Goal: Transaction & Acquisition: Purchase product/service

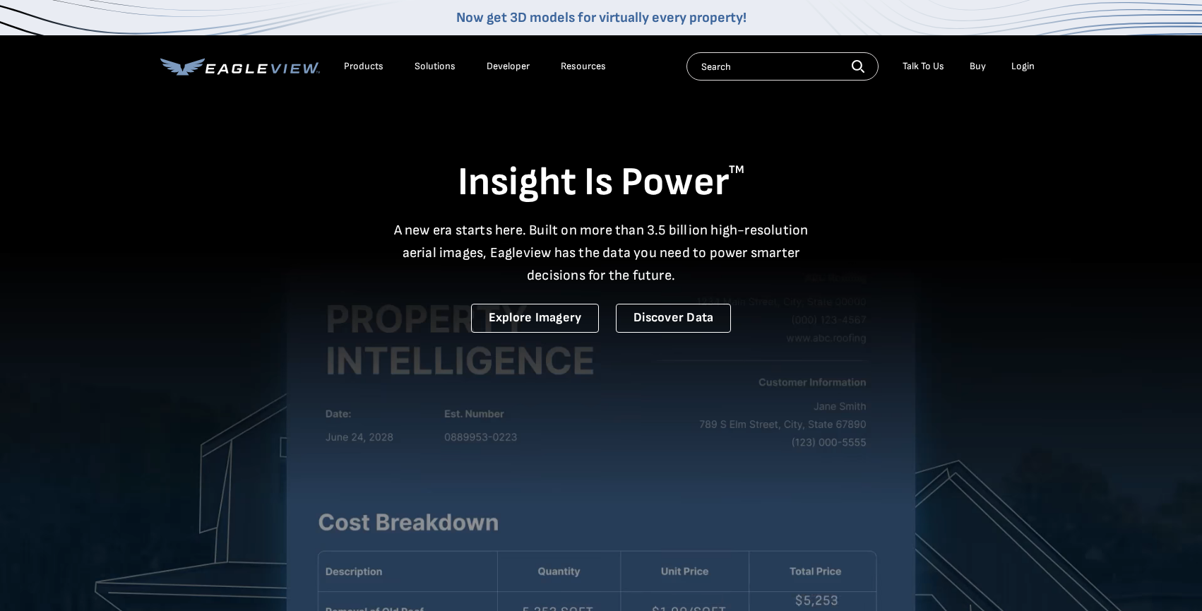
click at [1019, 58] on li "Login" at bounding box center [1022, 66] width 37 height 21
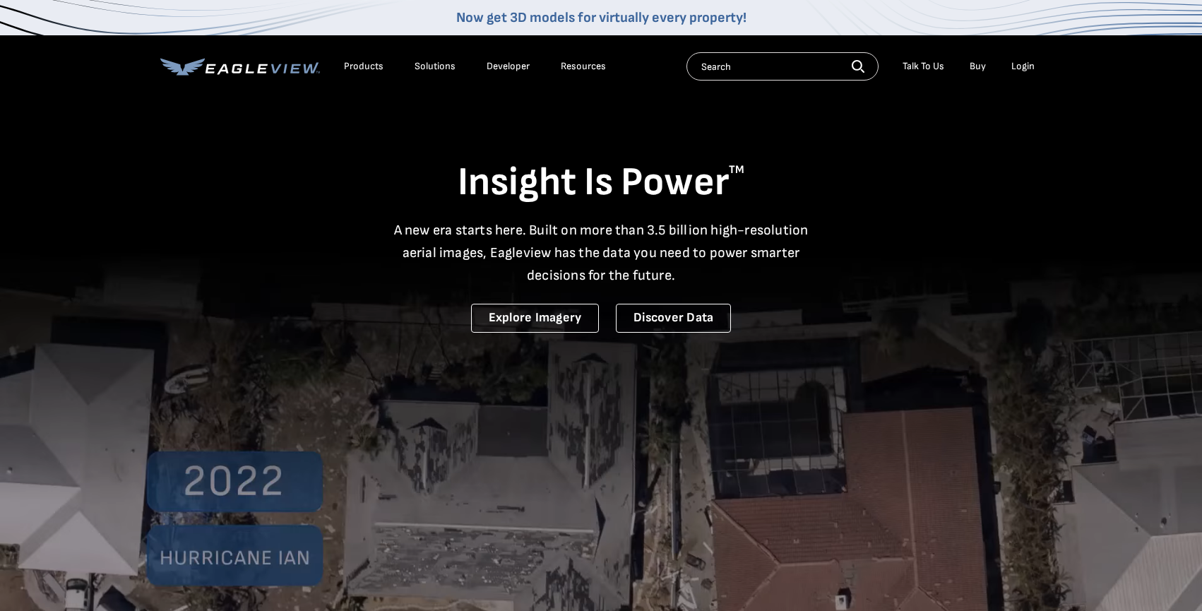
click at [1024, 64] on div "Login" at bounding box center [1022, 66] width 23 height 13
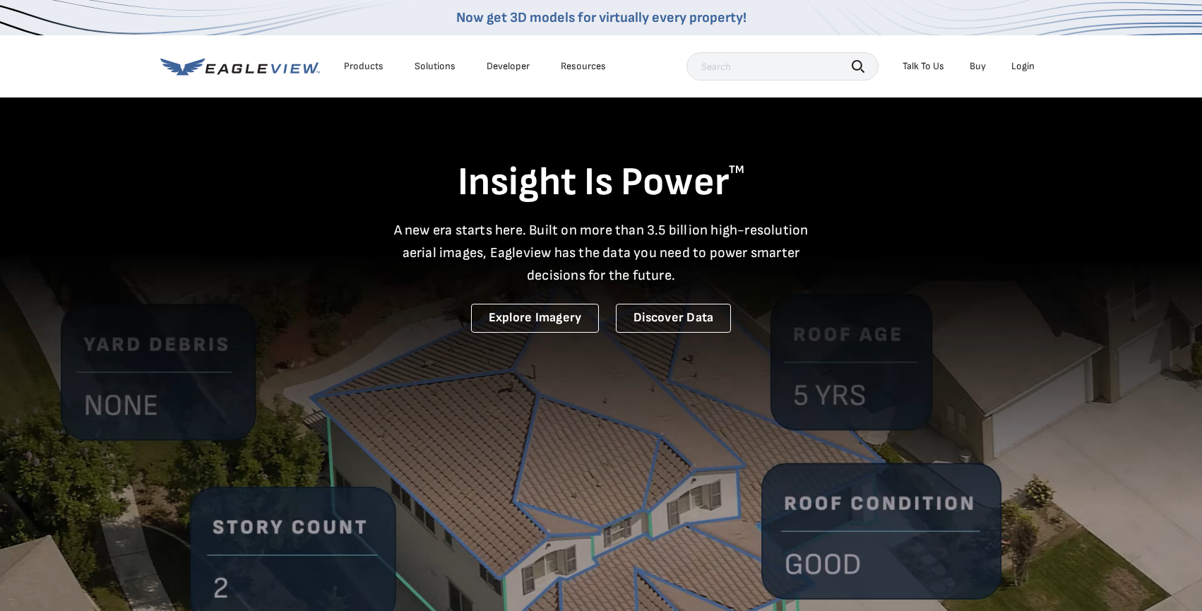
click at [1026, 66] on div "Login" at bounding box center [1022, 66] width 23 height 13
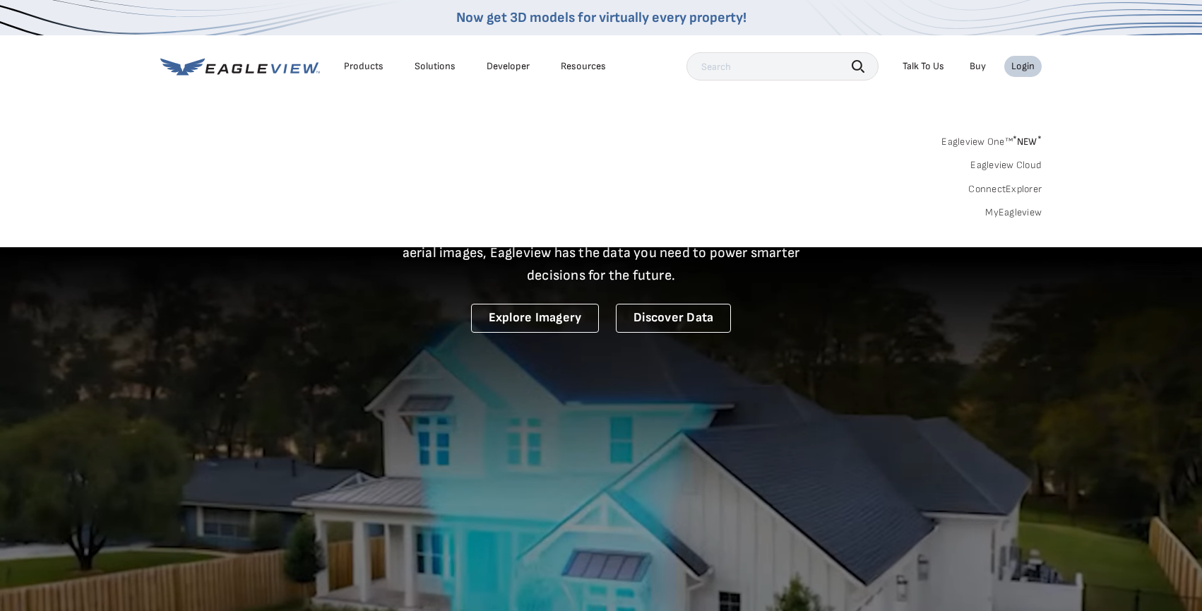
click at [1001, 210] on link "MyEagleview" at bounding box center [1013, 212] width 57 height 13
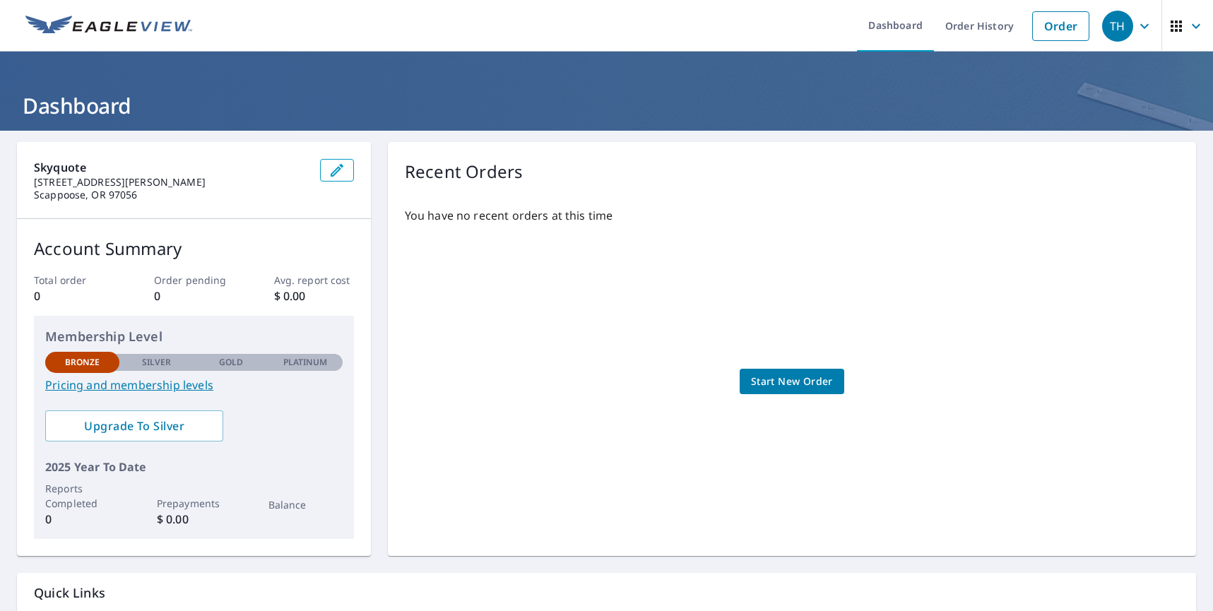
click at [814, 383] on span "Start New Order" at bounding box center [792, 382] width 82 height 18
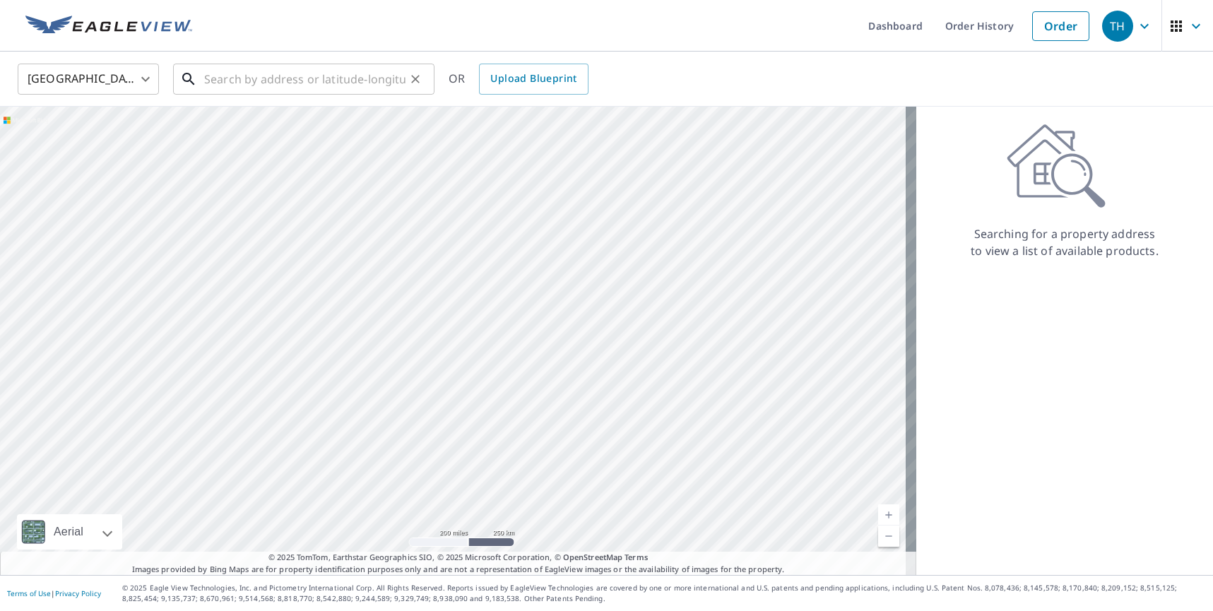
click at [274, 85] on input "text" at bounding box center [304, 79] width 201 height 40
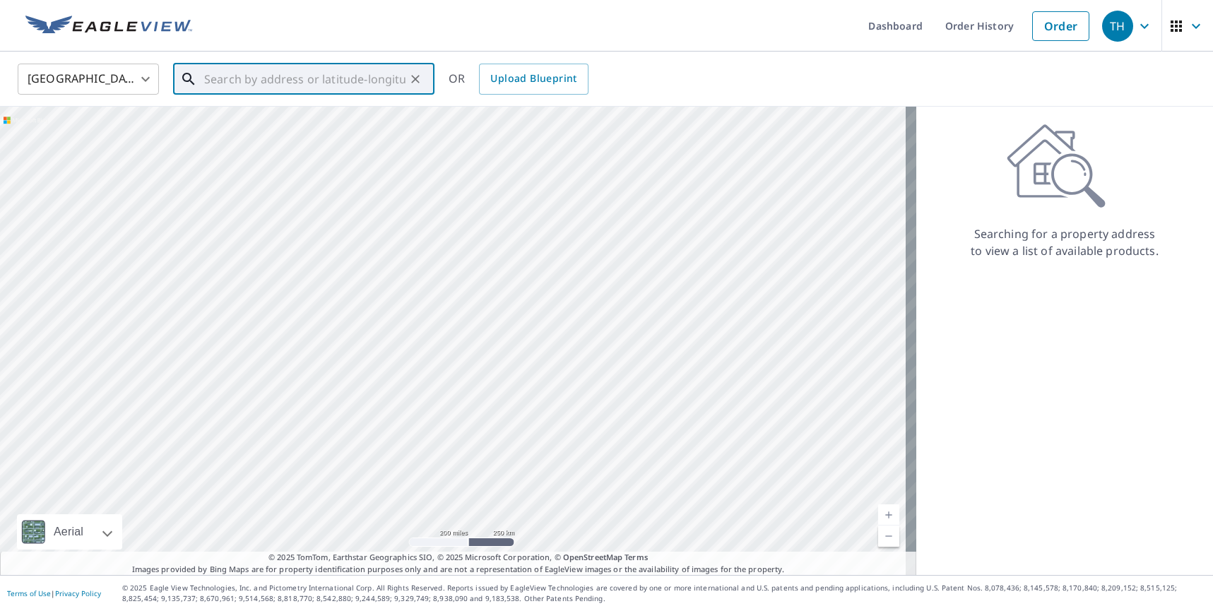
paste input "GetReportUpgradeProducts"
type input "GetReportUpgradeProducts"
drag, startPoint x: 386, startPoint y: 76, endPoint x: 114, endPoint y: 71, distance: 271.2
click at [114, 71] on div "United States [GEOGRAPHIC_DATA] ​ GetReportUpgradeProducts ​ Match not found OR…" at bounding box center [601, 78] width 1189 height 33
click at [306, 82] on input "text" at bounding box center [304, 79] width 201 height 40
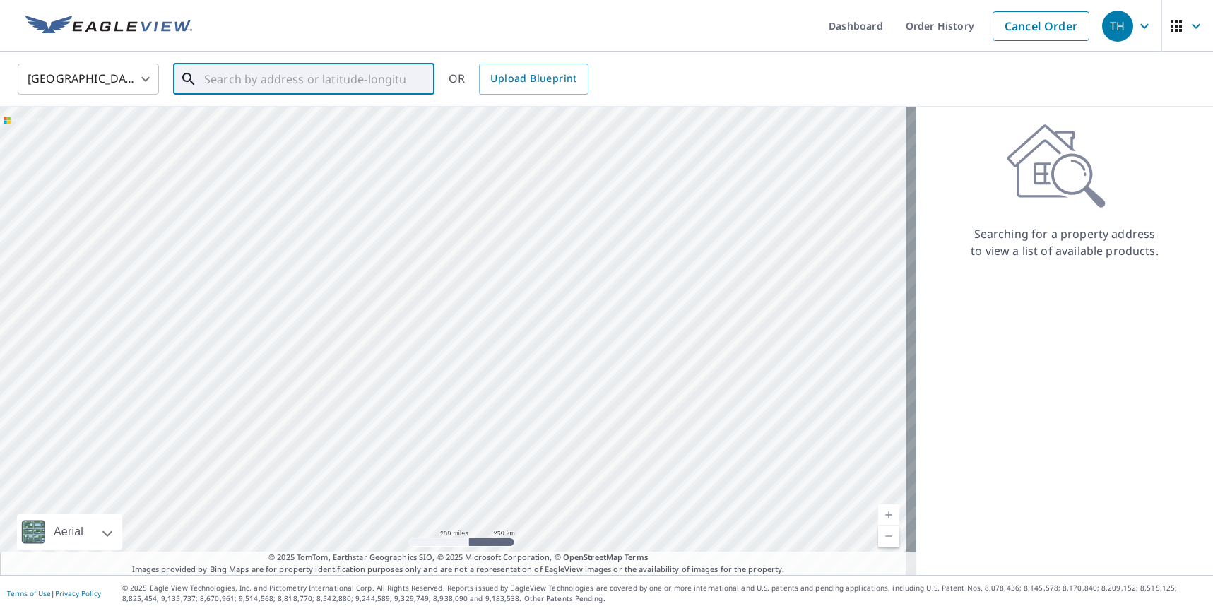
paste input "[STREET_ADDRESS]"
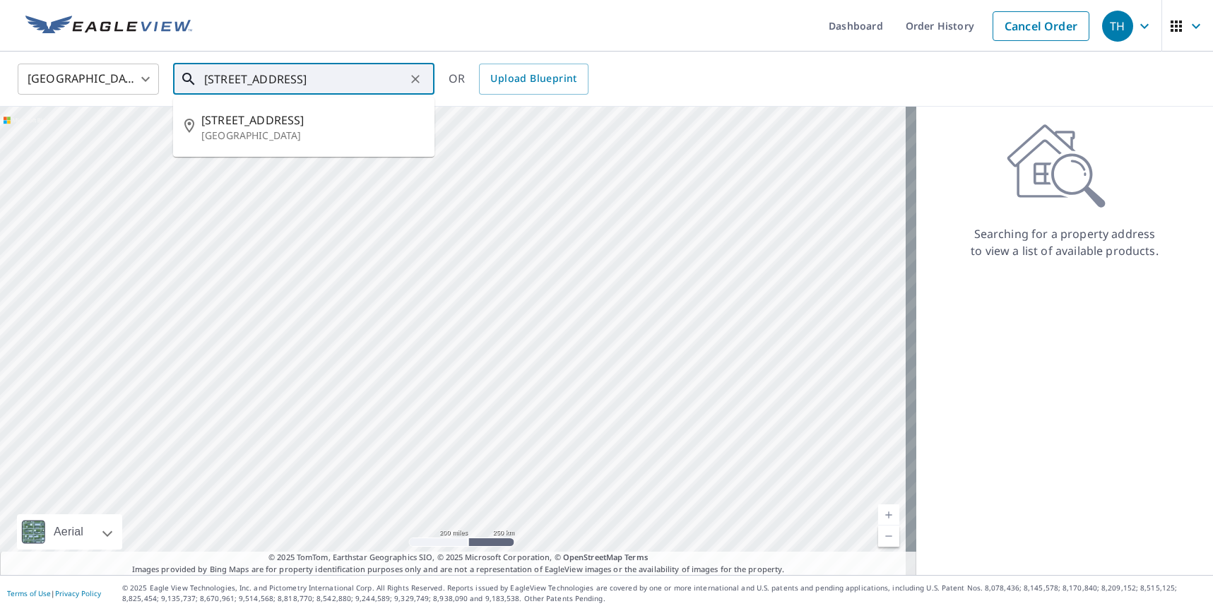
type input "[STREET_ADDRESS]"
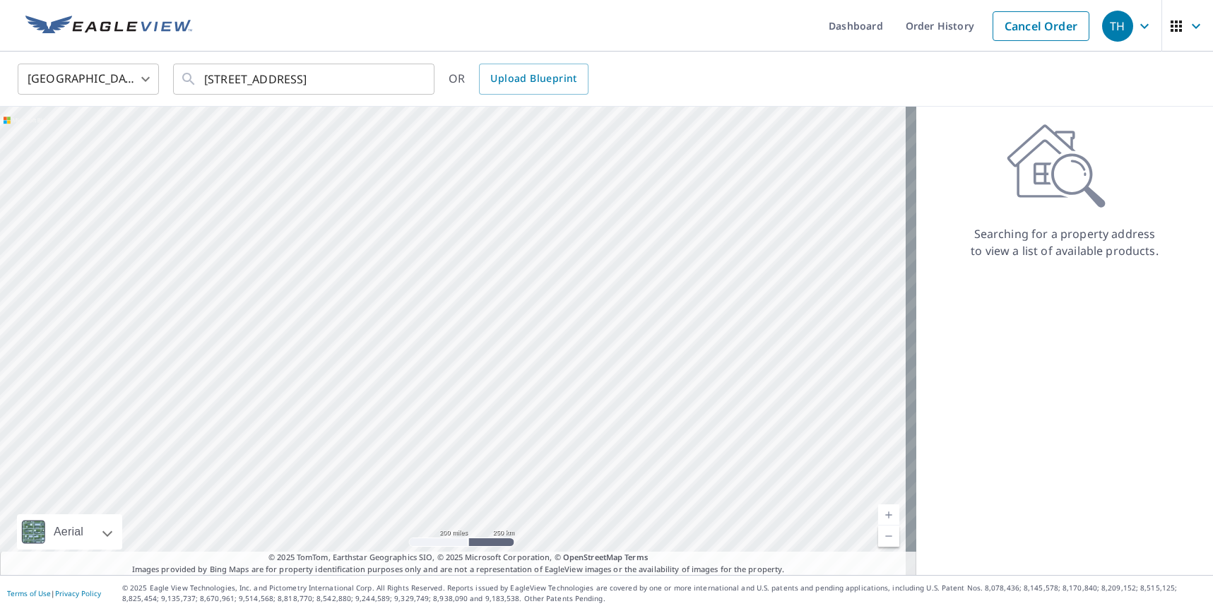
scroll to position [0, 0]
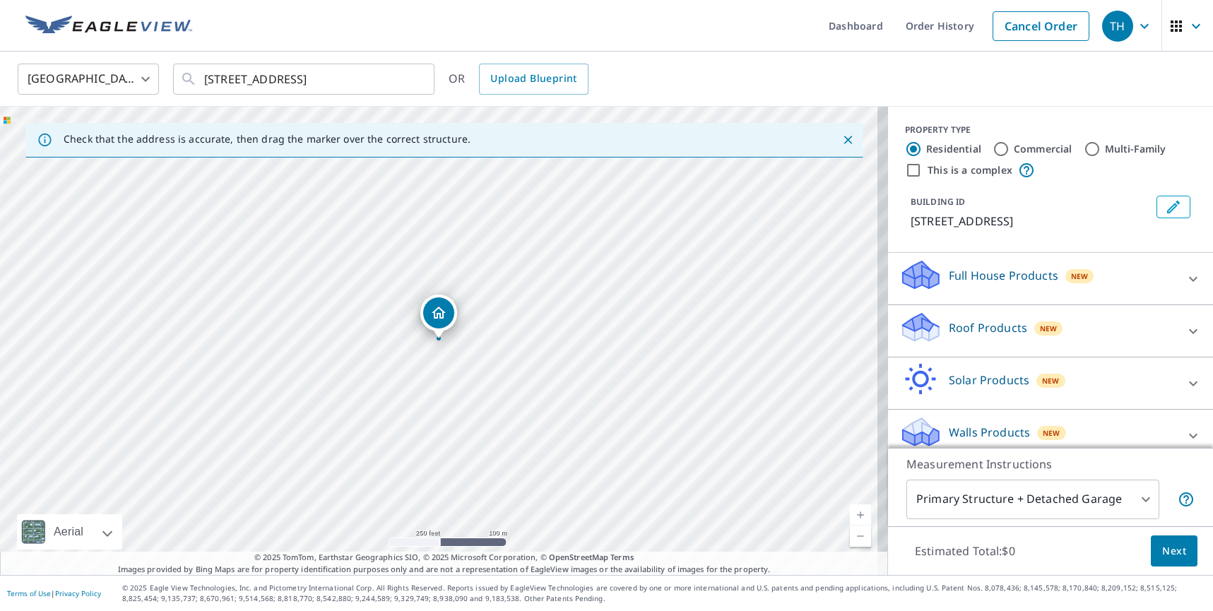
click at [441, 340] on div at bounding box center [439, 338] width 6 height 6
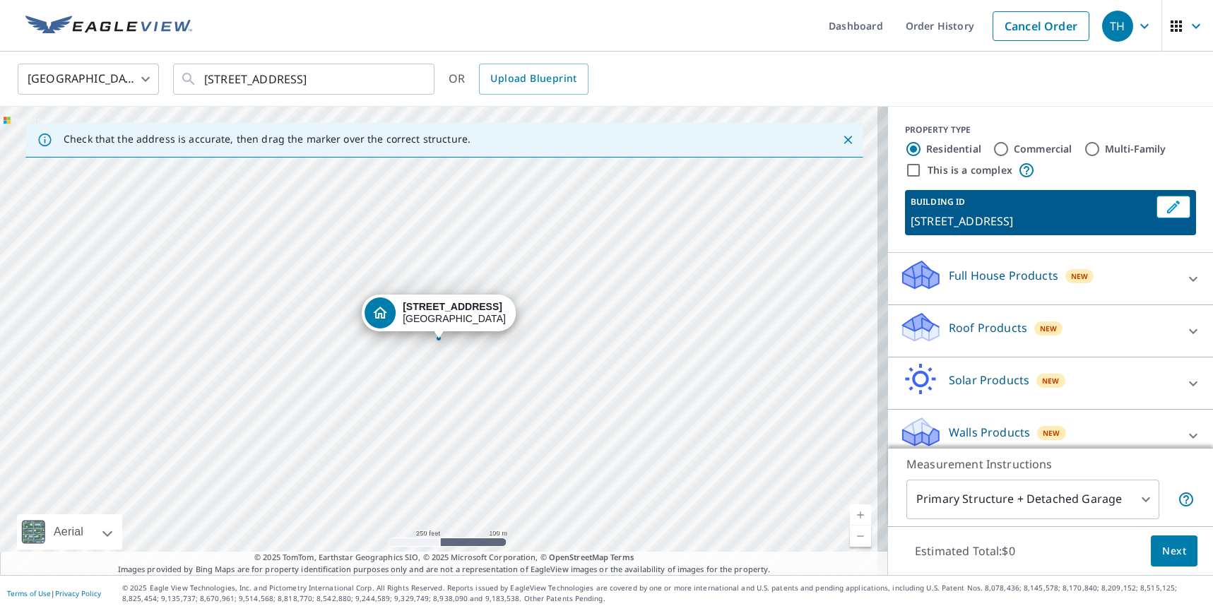
click at [1063, 495] on body "TH TH Dashboard Order History Cancel Order TH United States US ​ 750 Tern Point…" at bounding box center [606, 305] width 1213 height 611
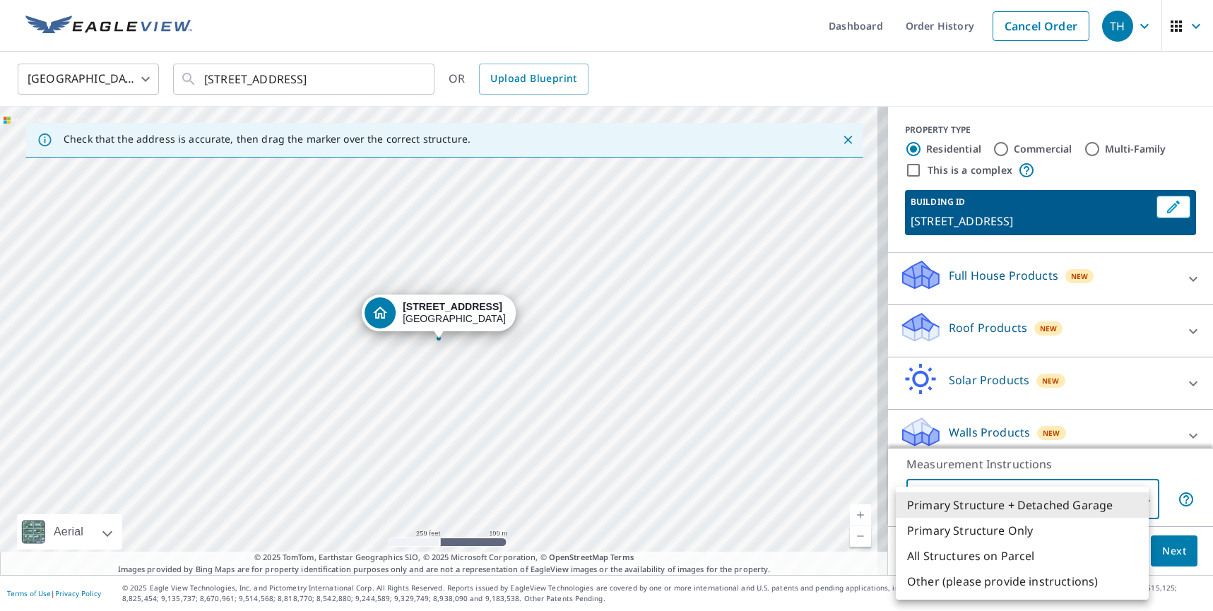
click at [1146, 457] on div at bounding box center [606, 305] width 1213 height 611
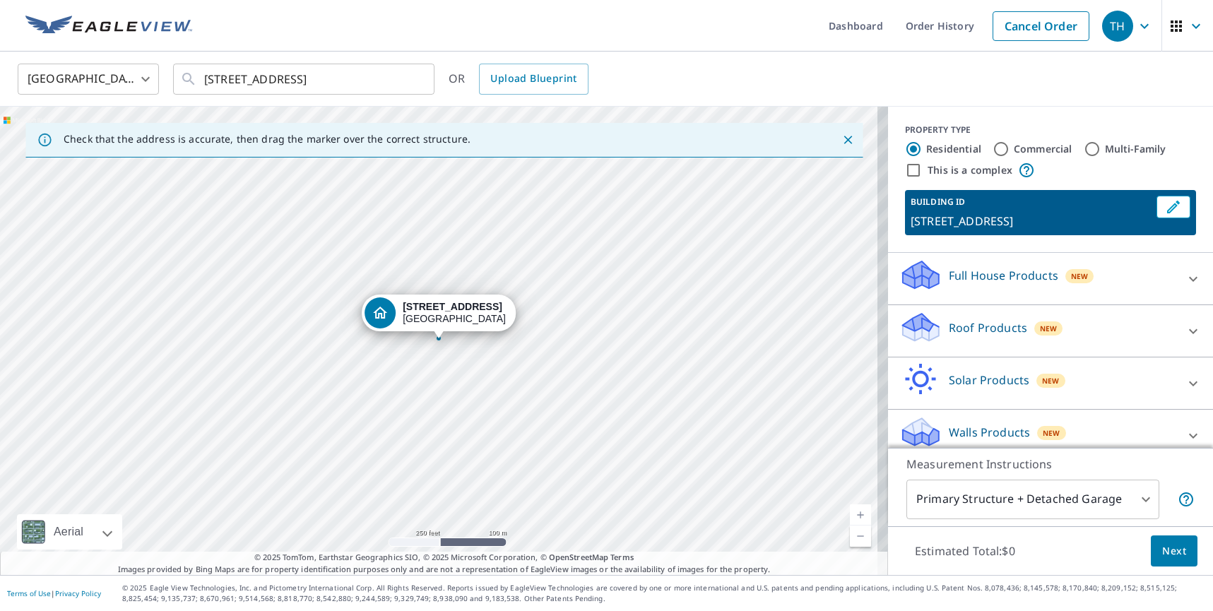
click at [996, 328] on p "Roof Products" at bounding box center [988, 327] width 78 height 17
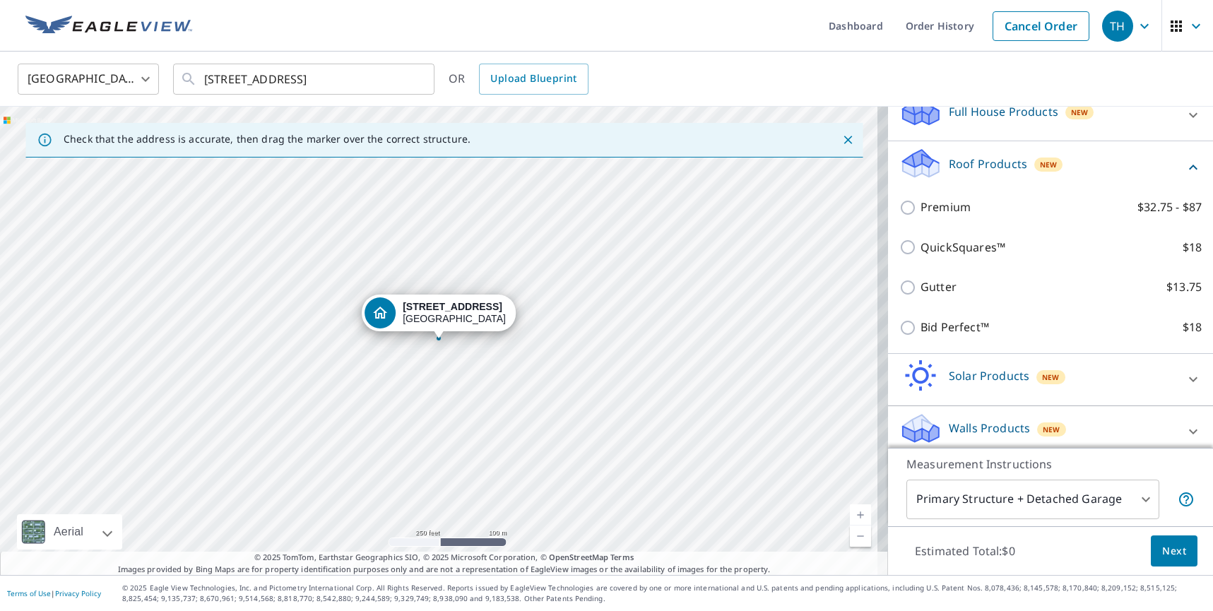
scroll to position [170, 0]
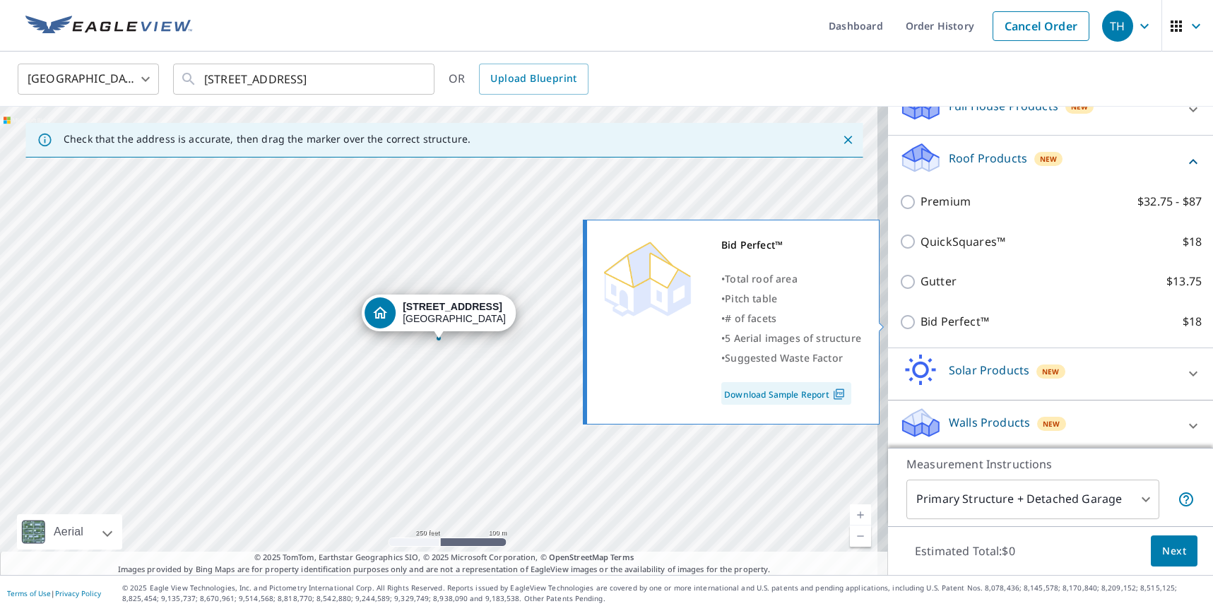
click at [899, 323] on input "Bid Perfect™ $18" at bounding box center [909, 322] width 21 height 17
checkbox input "true"
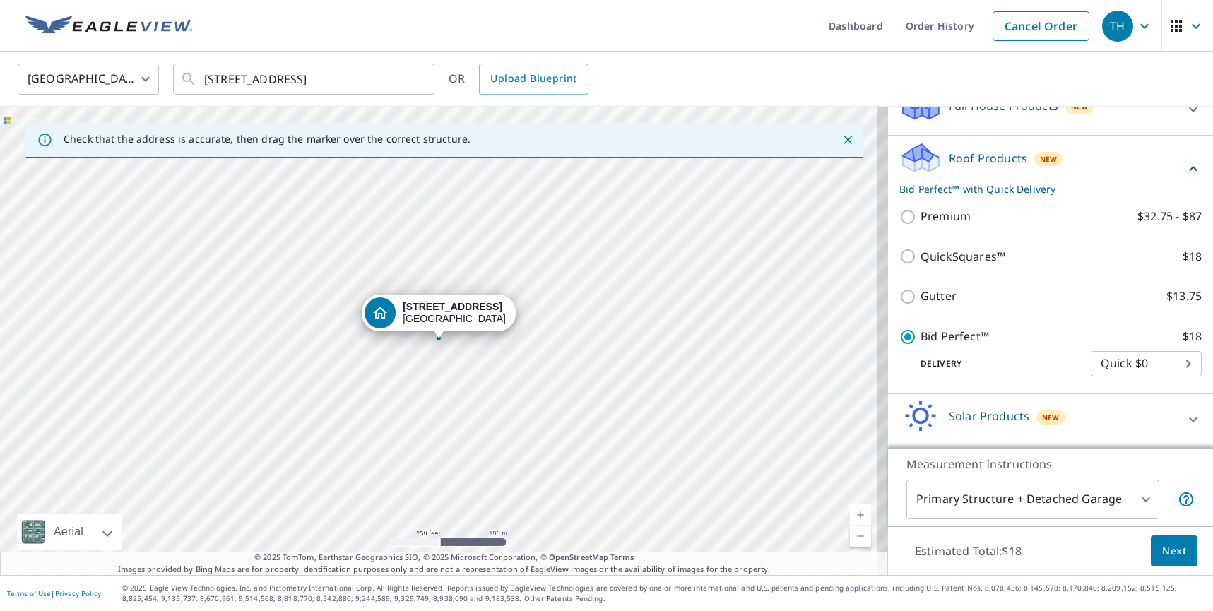
click at [1028, 501] on body "TH TH Dashboard Order History Cancel Order TH United States US ​ 750 Tern Point…" at bounding box center [606, 305] width 1213 height 611
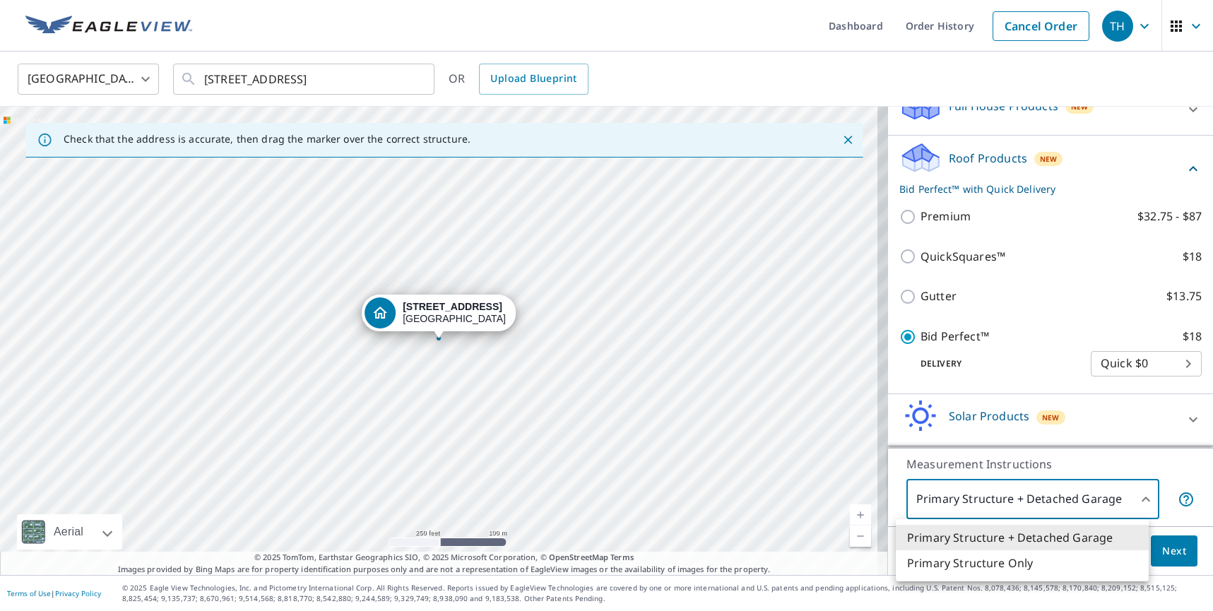
click at [915, 292] on div at bounding box center [606, 305] width 1213 height 611
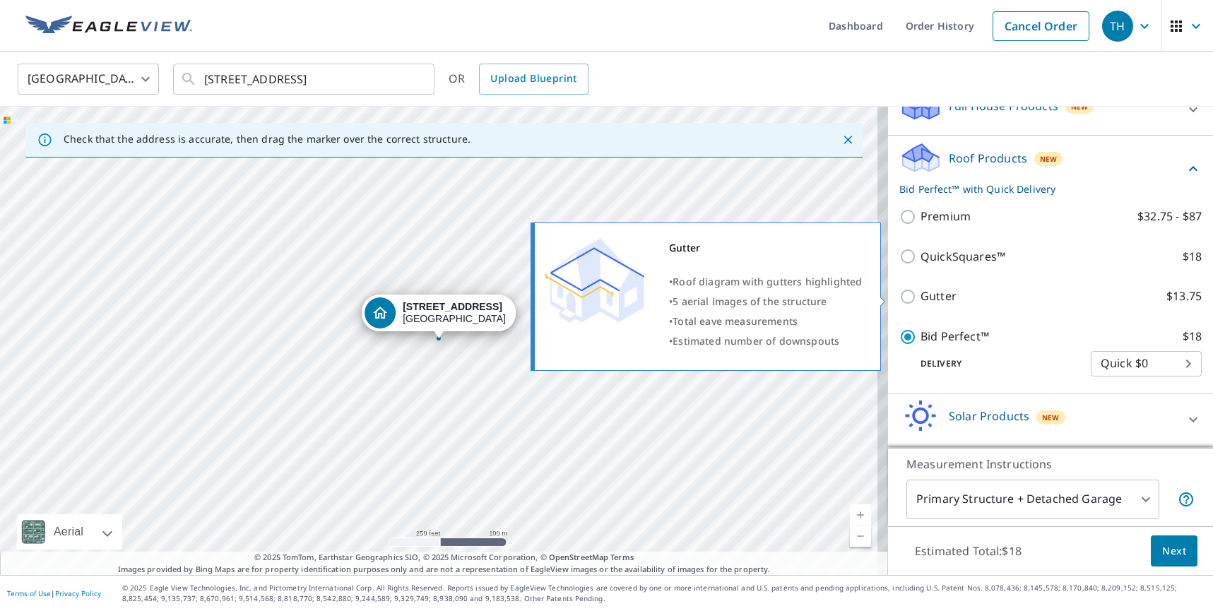
click at [920, 292] on p "Gutter" at bounding box center [938, 296] width 36 height 18
click at [914, 292] on input "Gutter $13.75" at bounding box center [909, 296] width 21 height 17
checkbox input "true"
checkbox input "false"
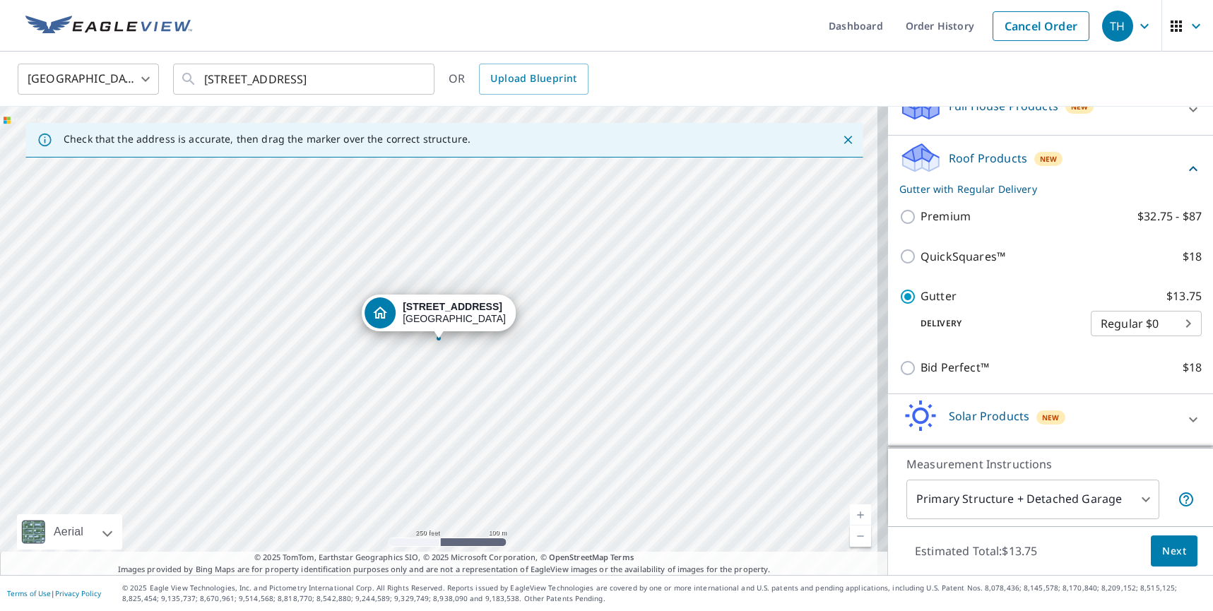
click at [959, 499] on body "TH TH Dashboard Order History Cancel Order TH United States US ​ 750 Tern Point…" at bounding box center [606, 305] width 1213 height 611
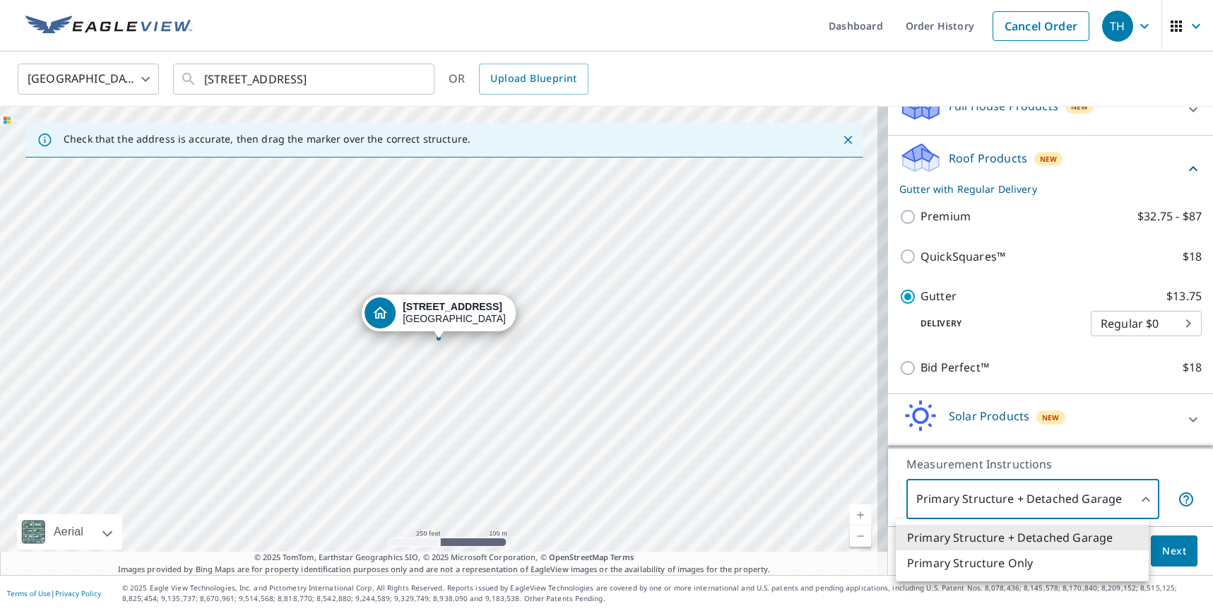
click at [908, 214] on div at bounding box center [606, 305] width 1213 height 611
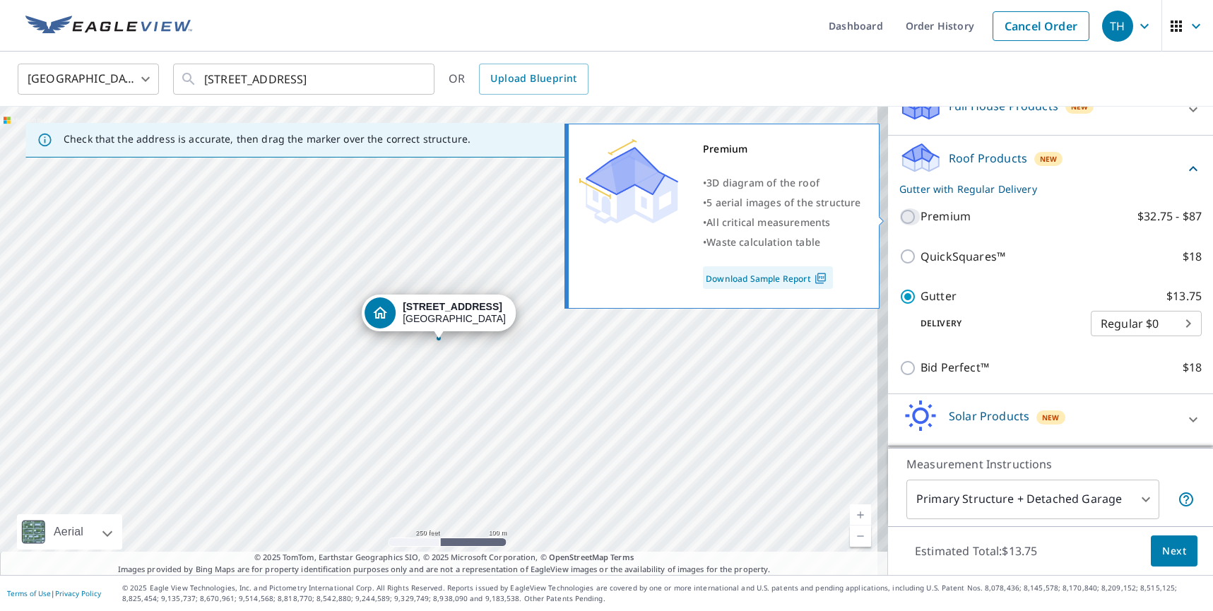
click at [899, 213] on input "Premium $32.75 - $87" at bounding box center [909, 216] width 21 height 17
checkbox input "true"
checkbox input "false"
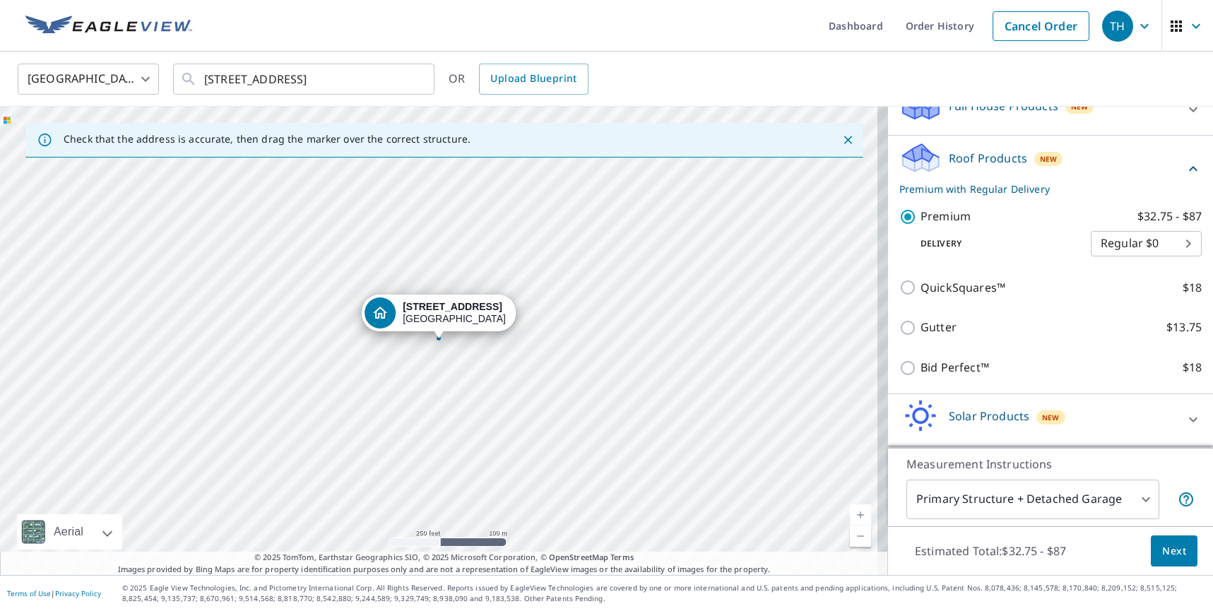
click at [984, 501] on body "TH TH Dashboard Order History Cancel Order TH United States US ​ 750 Tern Point…" at bounding box center [606, 305] width 1213 height 611
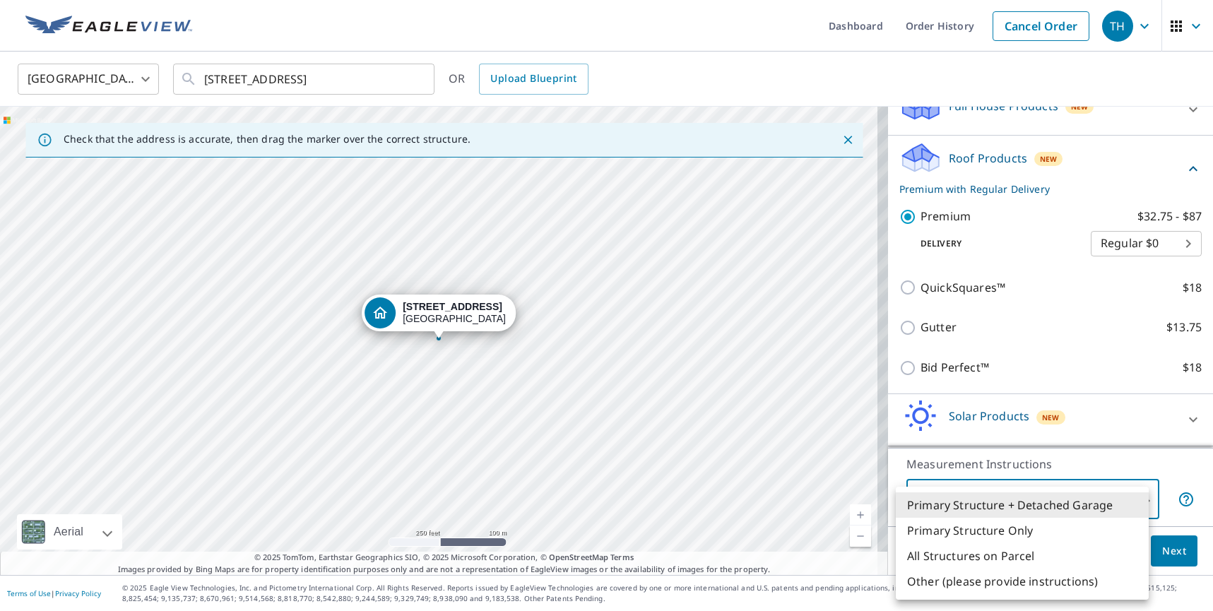
click at [910, 361] on div at bounding box center [606, 305] width 1213 height 611
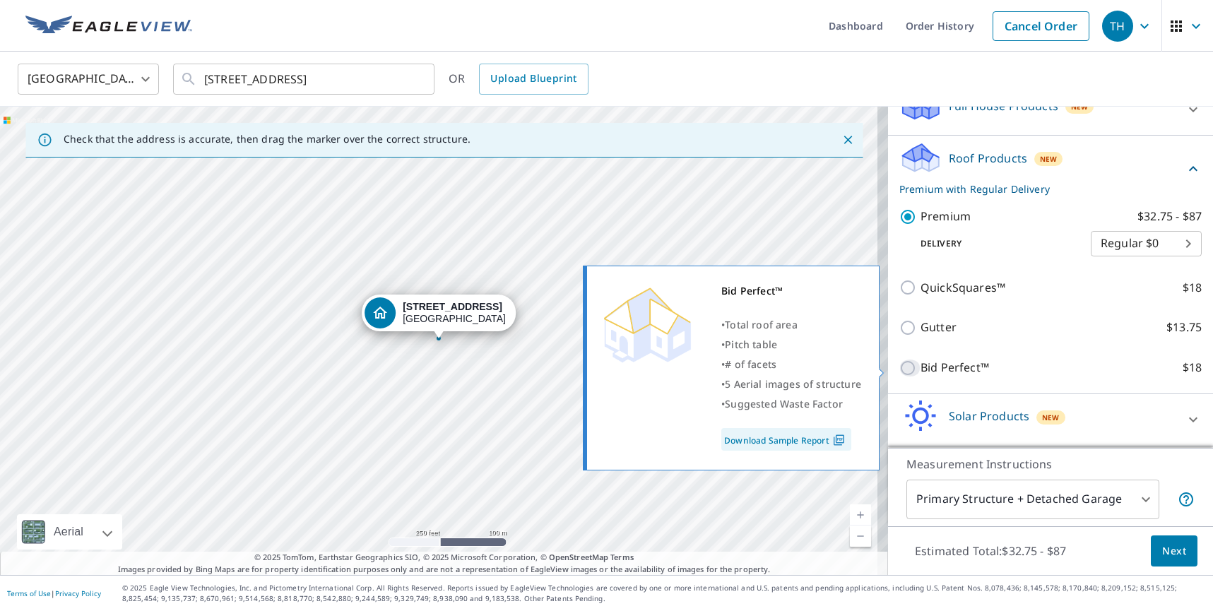
click at [905, 371] on input "Bid Perfect™ $18" at bounding box center [909, 367] width 21 height 17
checkbox input "true"
checkbox input "false"
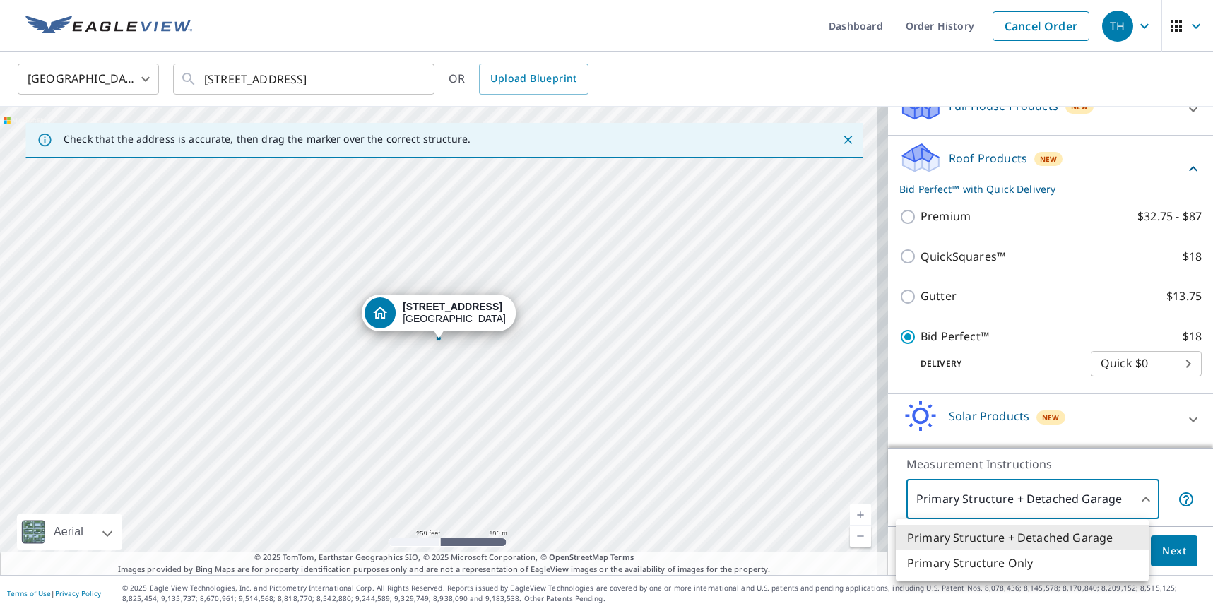
click at [970, 507] on body "TH TH Dashboard Order History Cancel Order TH United States US ​ 750 Tern Point…" at bounding box center [606, 305] width 1213 height 611
click at [913, 303] on div at bounding box center [606, 305] width 1213 height 611
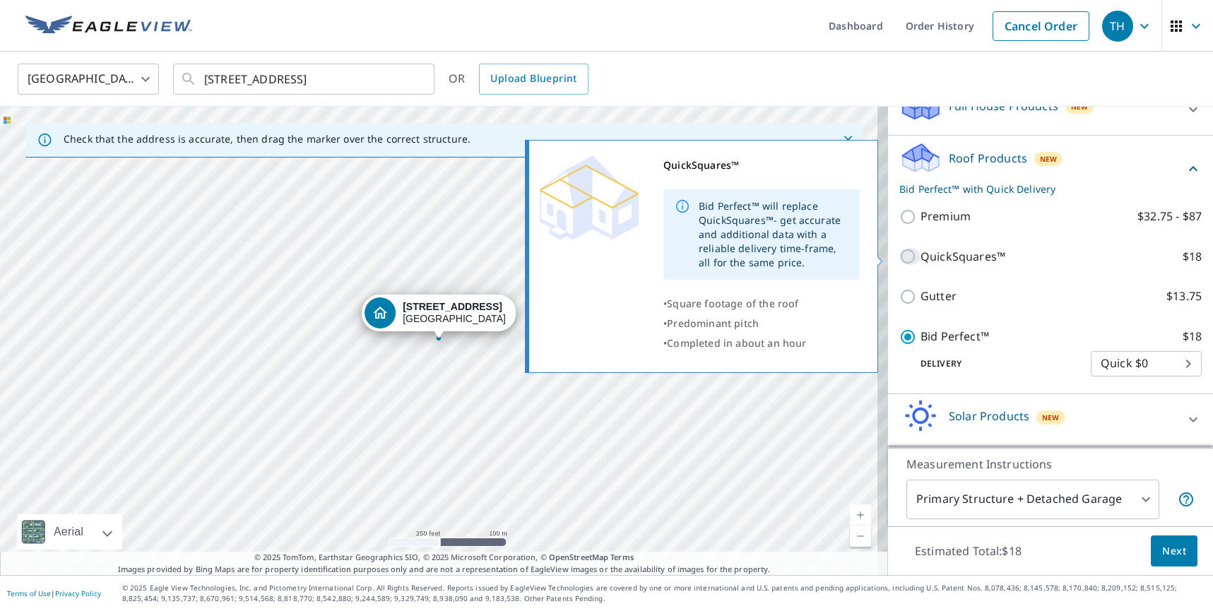
click at [909, 261] on input "QuickSquares™ $18" at bounding box center [909, 256] width 21 height 17
checkbox input "true"
checkbox input "false"
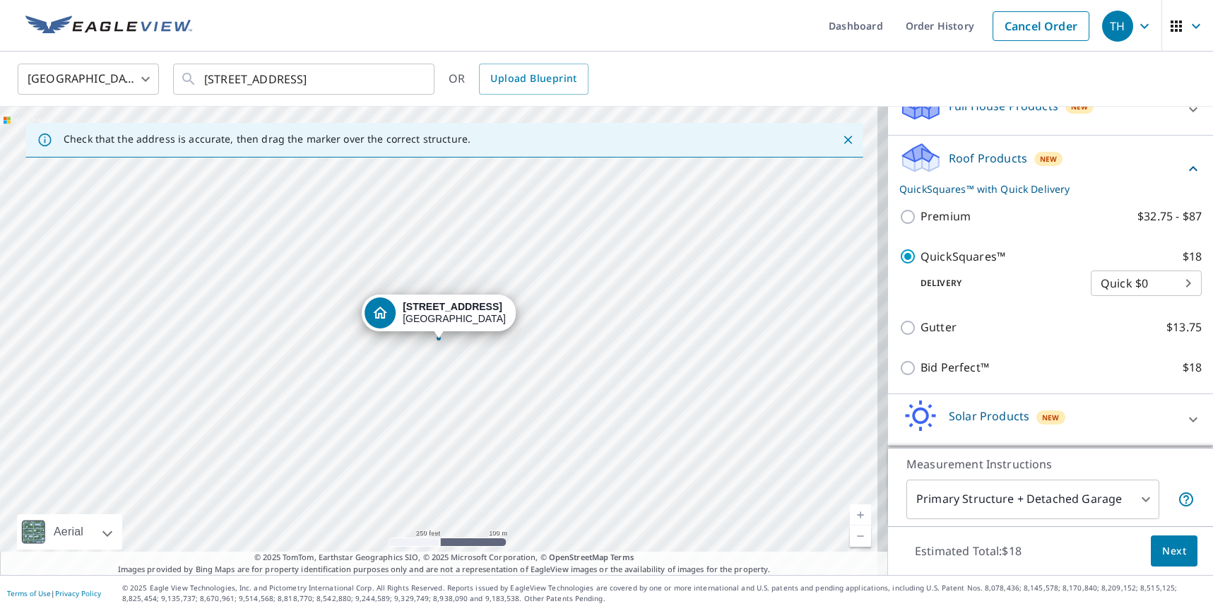
click at [1048, 492] on body "TH TH Dashboard Order History Cancel Order TH United States US ​ 750 Tern Point…" at bounding box center [606, 305] width 1213 height 611
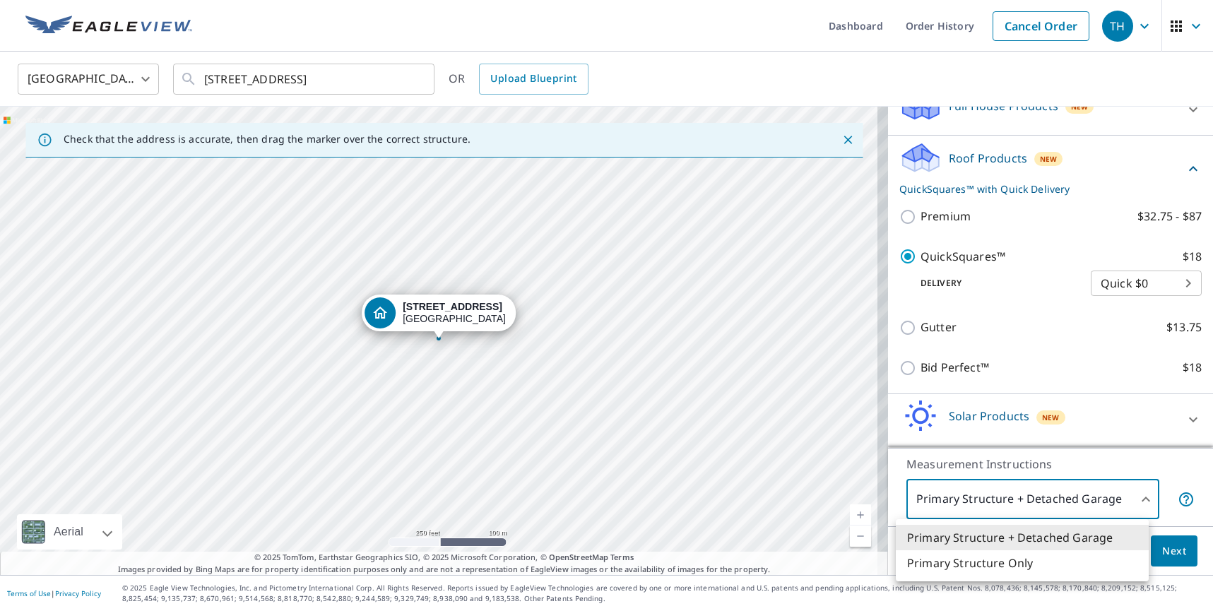
click at [950, 223] on div at bounding box center [606, 305] width 1213 height 611
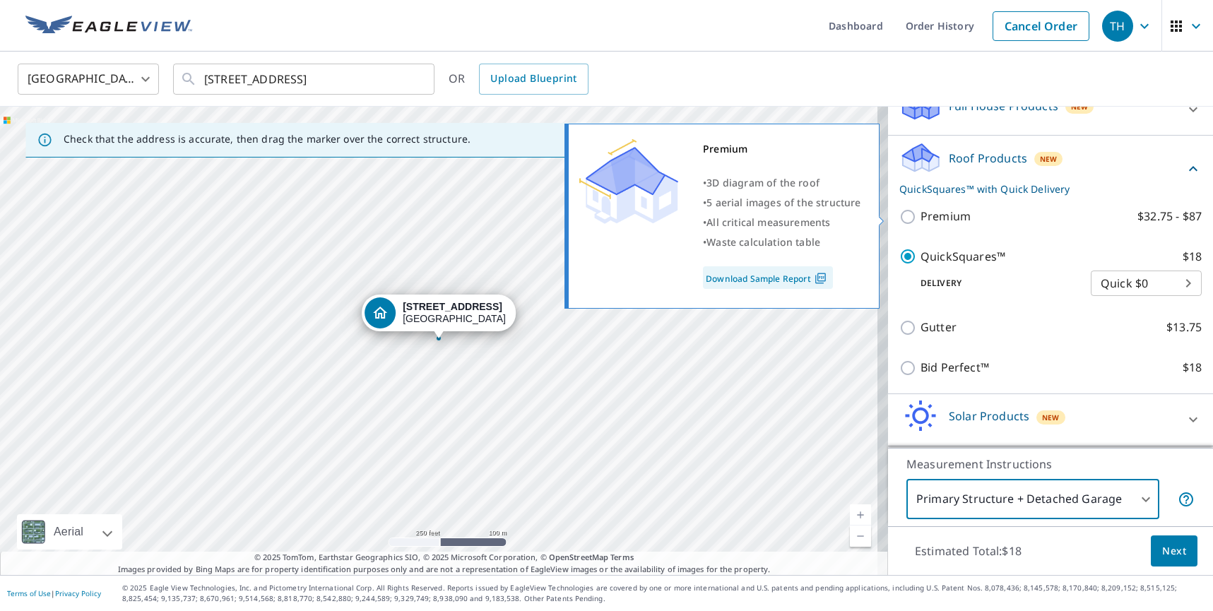
click at [945, 214] on p "Premium" at bounding box center [945, 217] width 50 height 18
click at [920, 214] on input "Premium $32.75 - $87" at bounding box center [909, 216] width 21 height 17
checkbox input "true"
checkbox input "false"
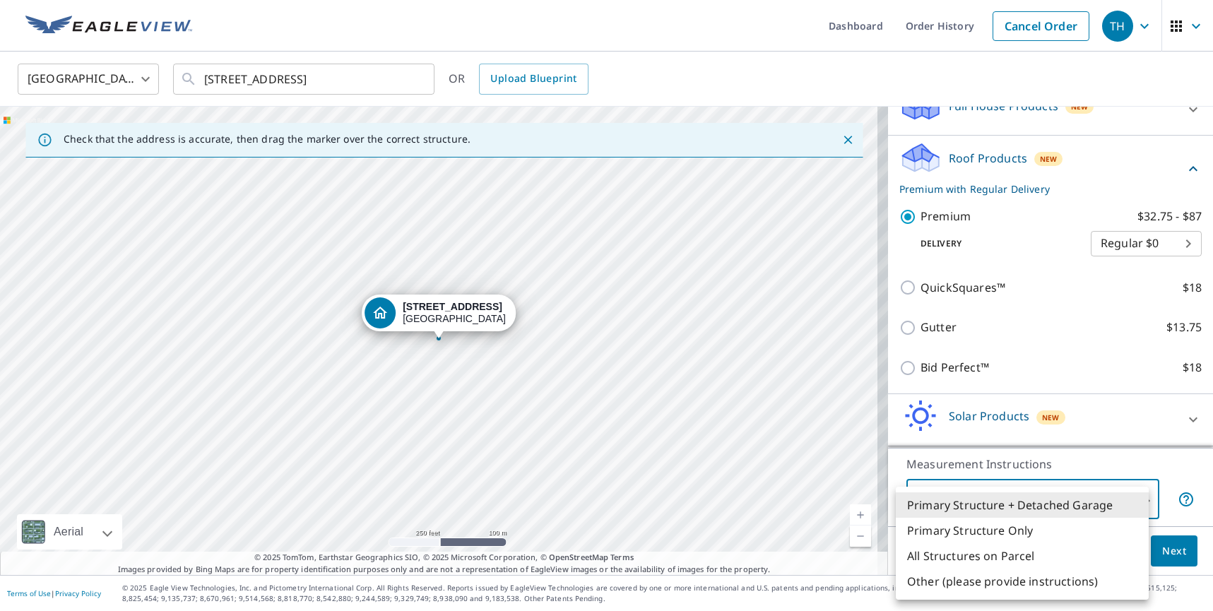
click at [1059, 513] on body "TH TH Dashboard Order History Cancel Order TH United States US ​ 750 Tern Point…" at bounding box center [606, 305] width 1213 height 611
click at [1199, 173] on div at bounding box center [606, 305] width 1213 height 611
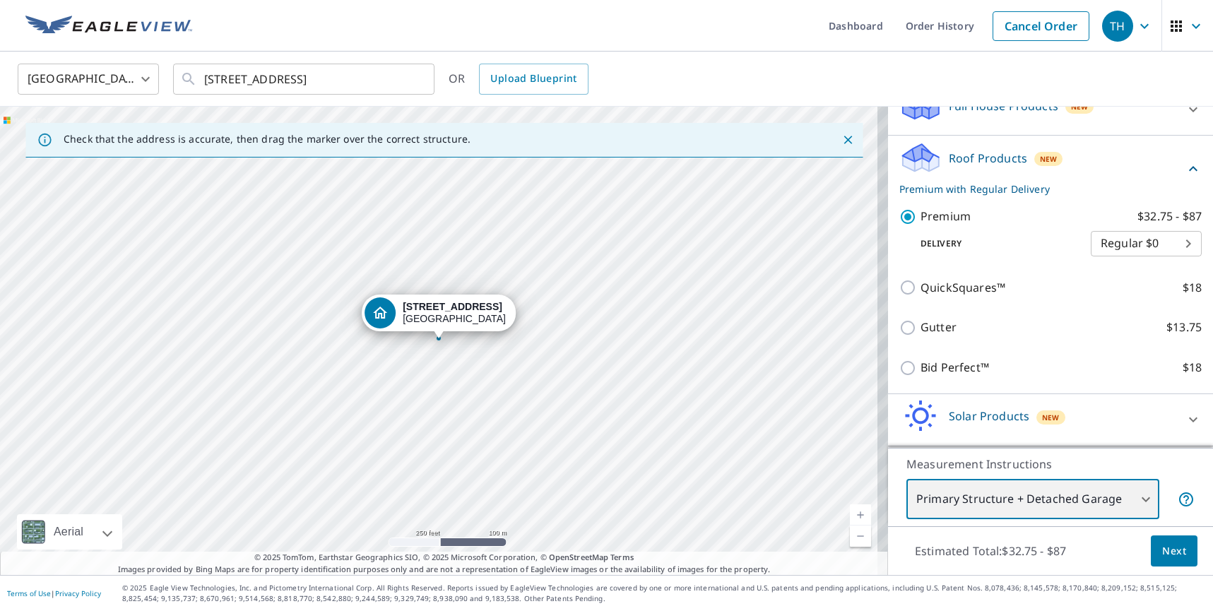
scroll to position [0, 0]
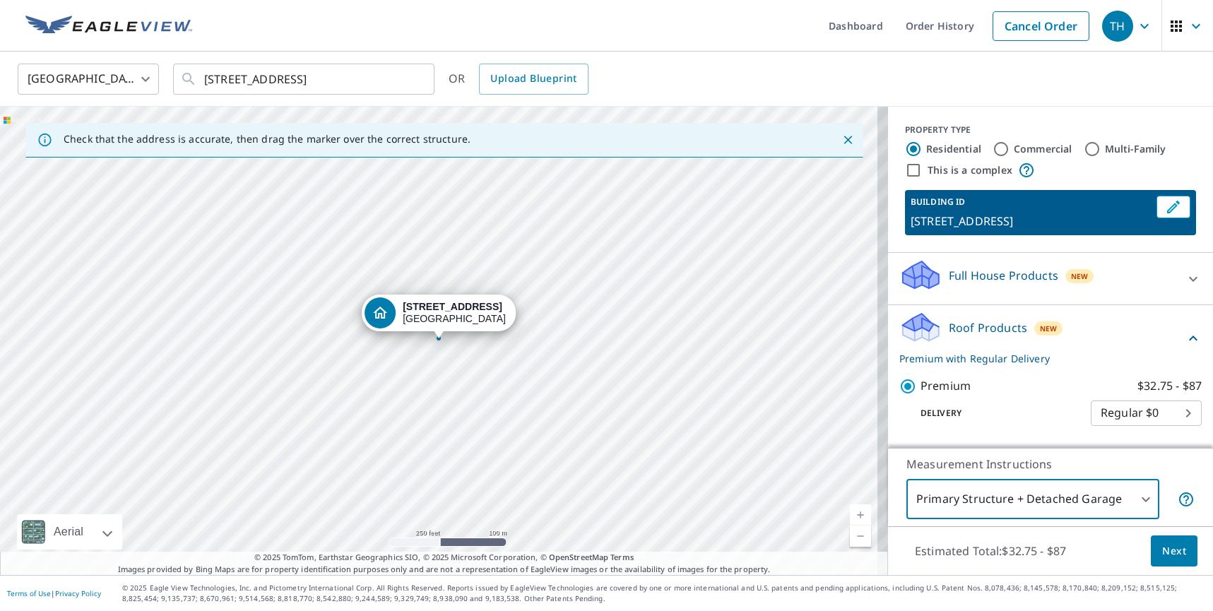
click at [992, 153] on input "Commercial" at bounding box center [1000, 149] width 17 height 17
radio input "true"
type input "4"
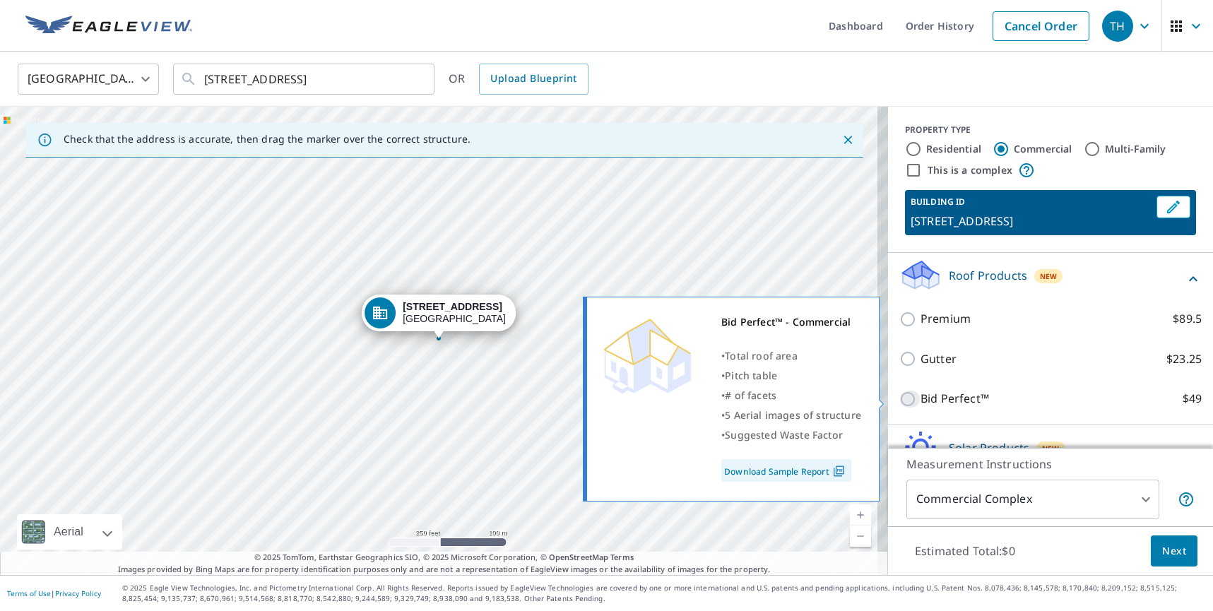
click at [900, 393] on input "Bid Perfect™ $49" at bounding box center [909, 399] width 21 height 17
checkbox input "true"
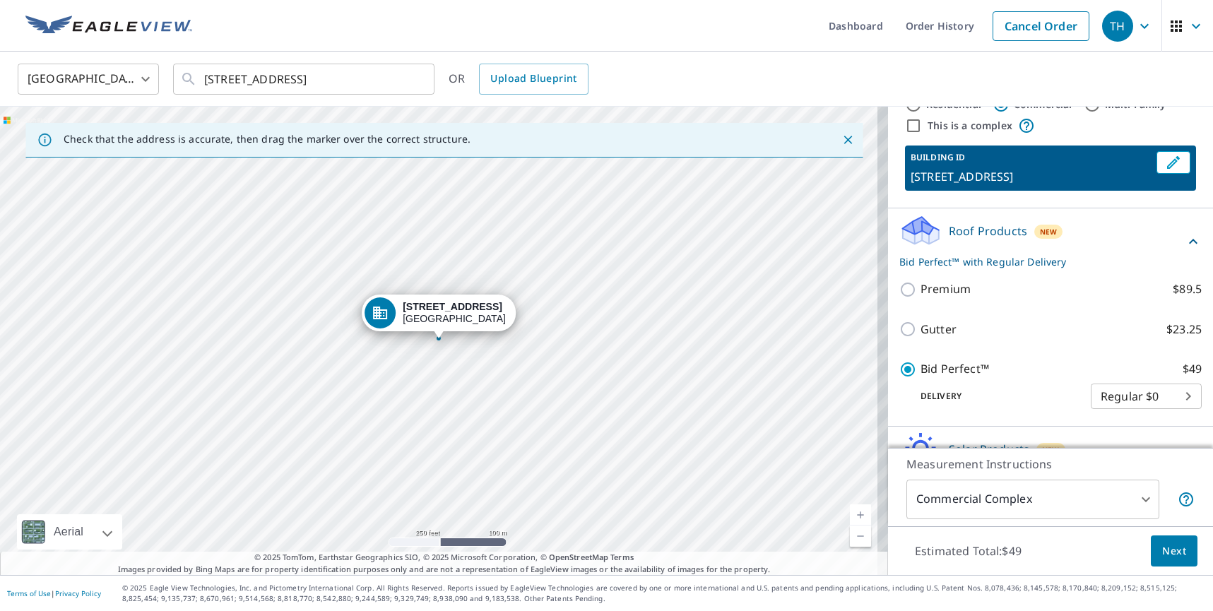
scroll to position [128, 0]
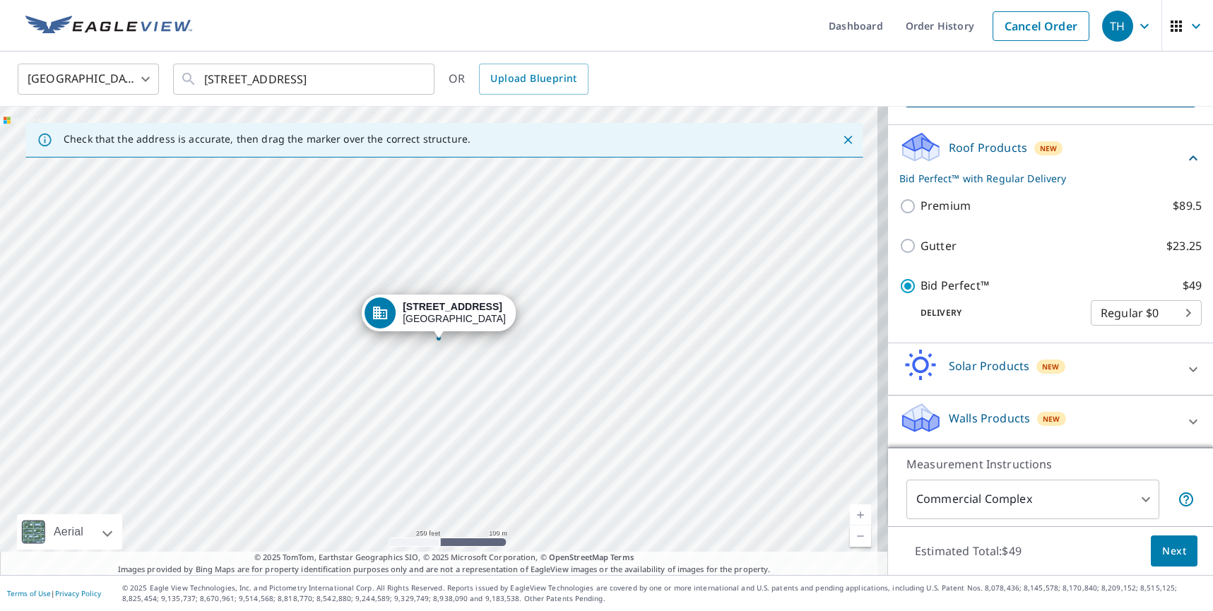
click at [1095, 316] on body "TH TH Dashboard Order History Cancel Order TH United States US ​ 750 Tern Point…" at bounding box center [606, 305] width 1213 height 611
click at [1028, 319] on div at bounding box center [606, 305] width 1213 height 611
click at [915, 489] on body "TH TH Dashboard Order History Cancel Order TH United States US ​ 750 Tern Point…" at bounding box center [606, 305] width 1213 height 611
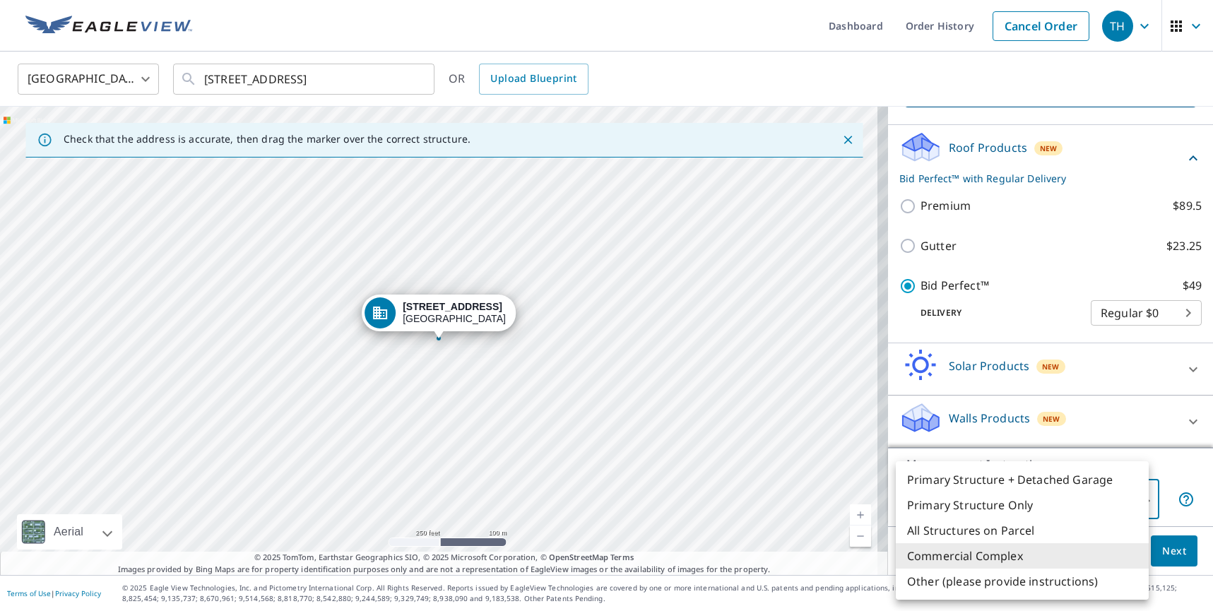
click at [907, 247] on div at bounding box center [606, 305] width 1213 height 611
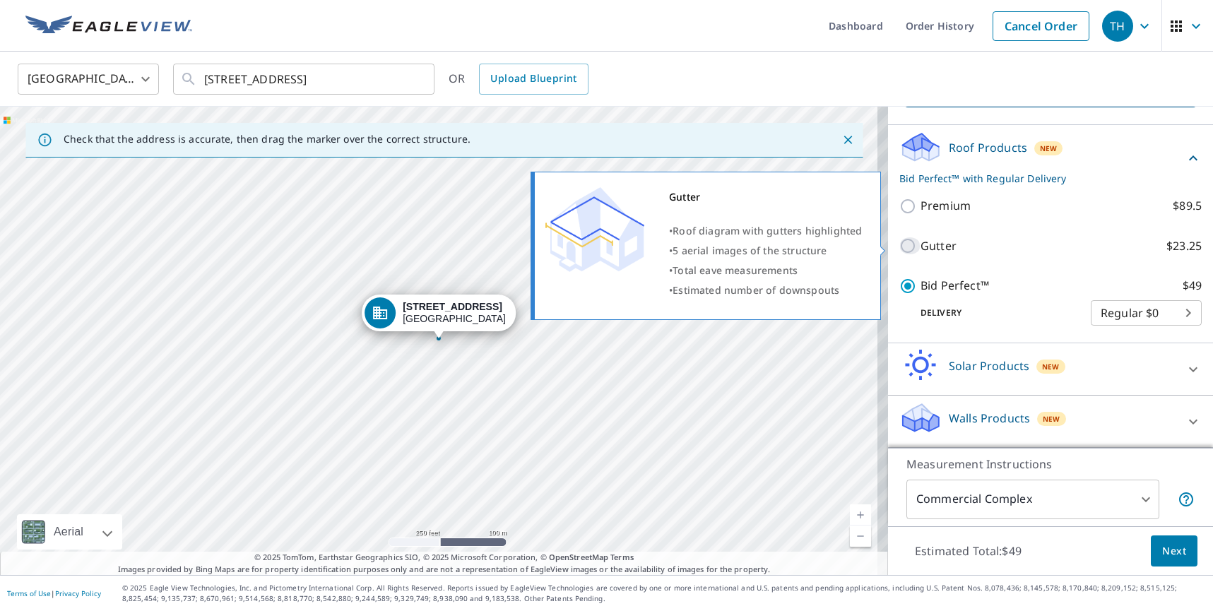
click at [900, 246] on input "Gutter $23.25" at bounding box center [909, 245] width 21 height 17
checkbox input "true"
type input "2"
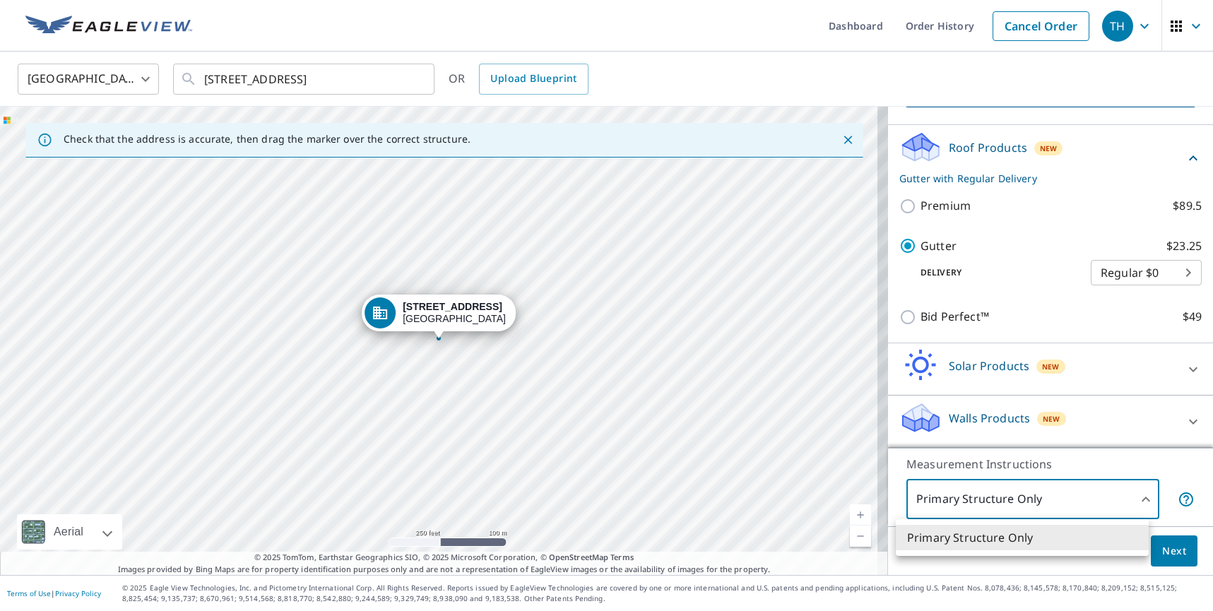
click at [1003, 505] on body "TH TH Dashboard Order History Cancel Order TH United States US ​ 750 Tern Point…" at bounding box center [606, 305] width 1213 height 611
click at [898, 319] on div at bounding box center [606, 305] width 1213 height 611
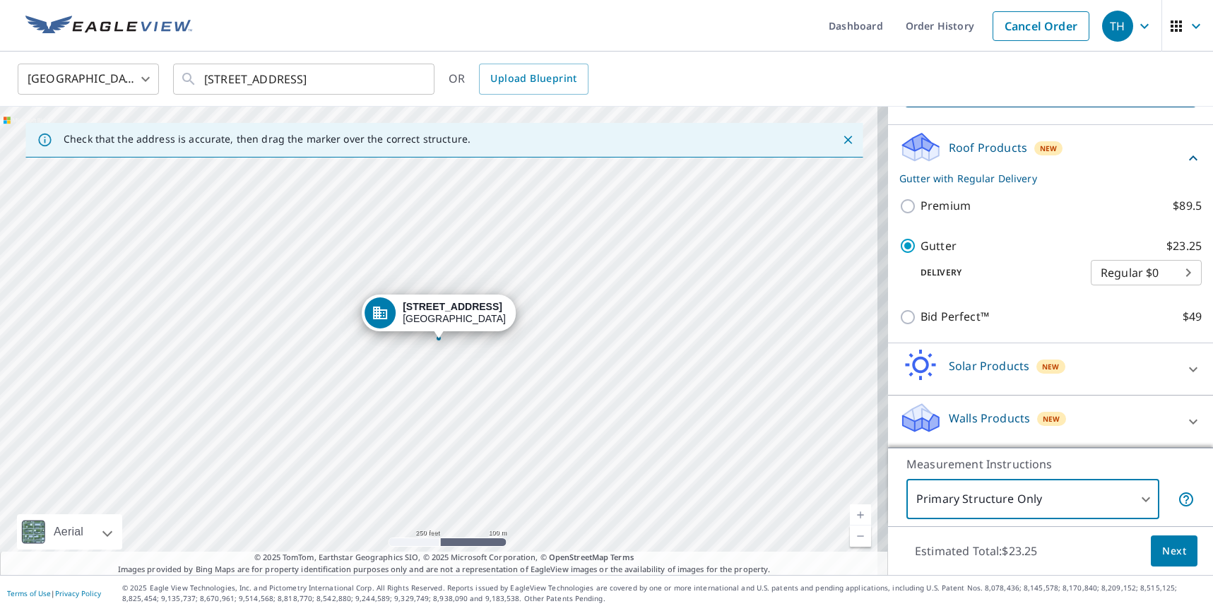
click at [974, 499] on body "TH TH Dashboard Order History Cancel Order TH United States US ​ 750 Tern Point…" at bounding box center [606, 305] width 1213 height 611
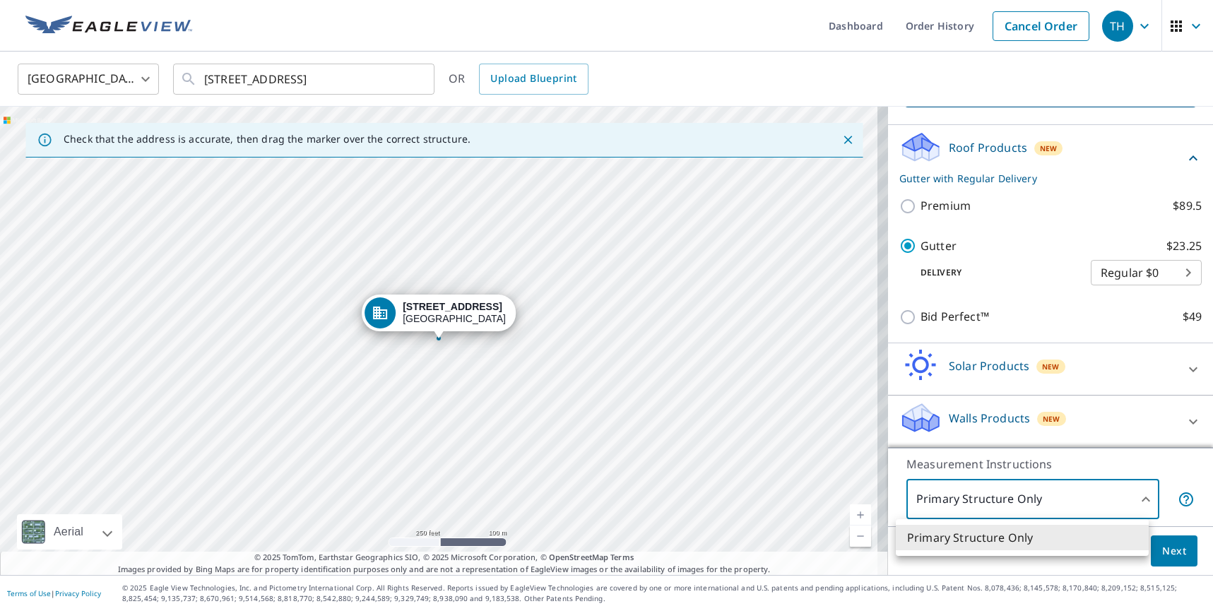
click at [903, 314] on div at bounding box center [606, 305] width 1213 height 611
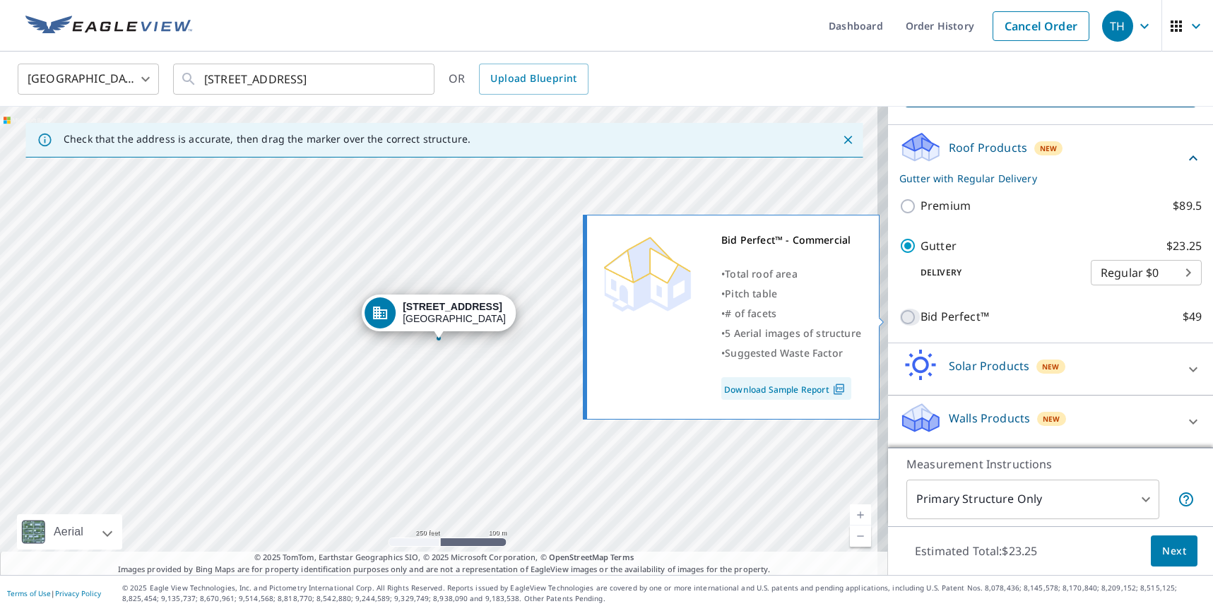
click at [900, 316] on input "Bid Perfect™ $49" at bounding box center [909, 317] width 21 height 17
checkbox input "true"
checkbox input "false"
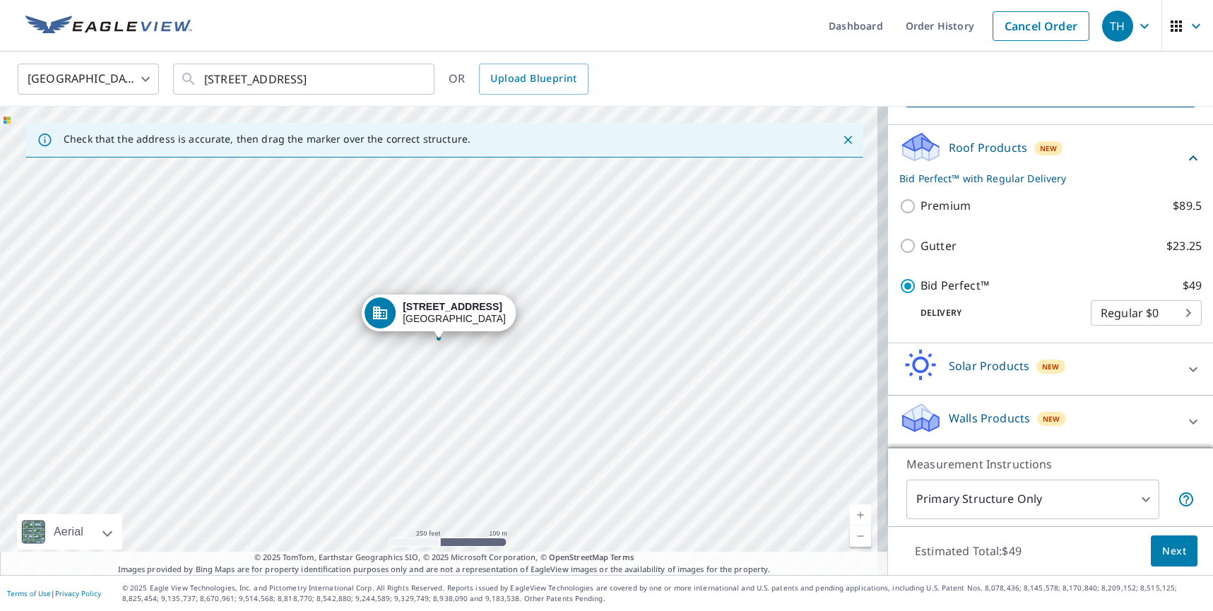
click at [960, 501] on body "TH TH Dashboard Order History Cancel Order TH United States US ​ 750 Tern Point…" at bounding box center [606, 305] width 1213 height 611
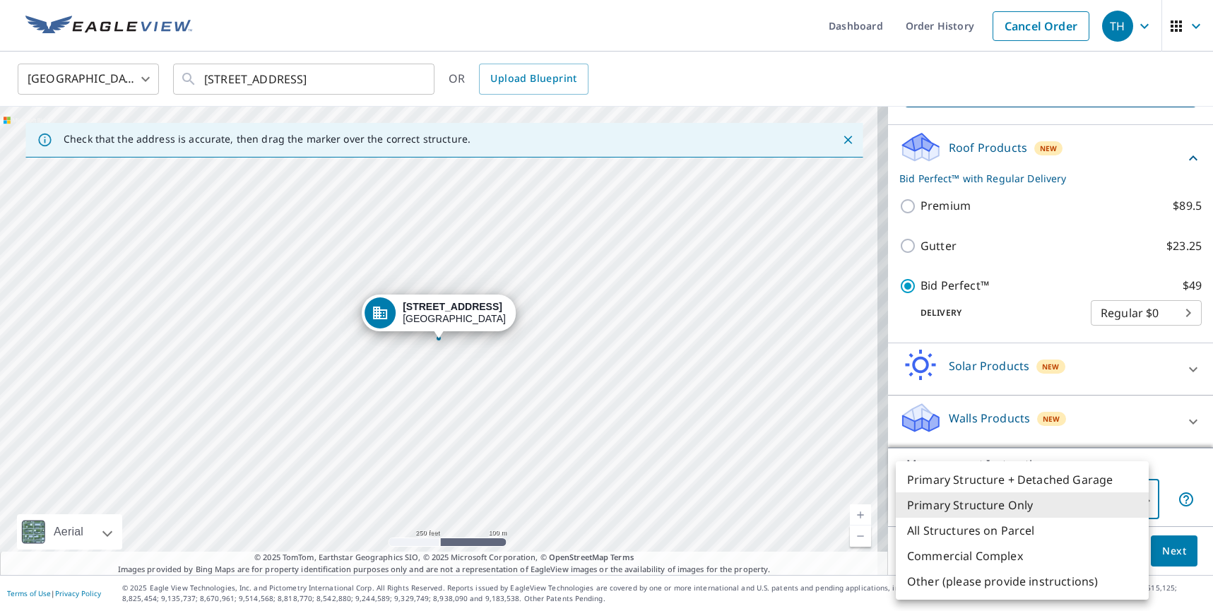
click at [902, 206] on div at bounding box center [606, 305] width 1213 height 611
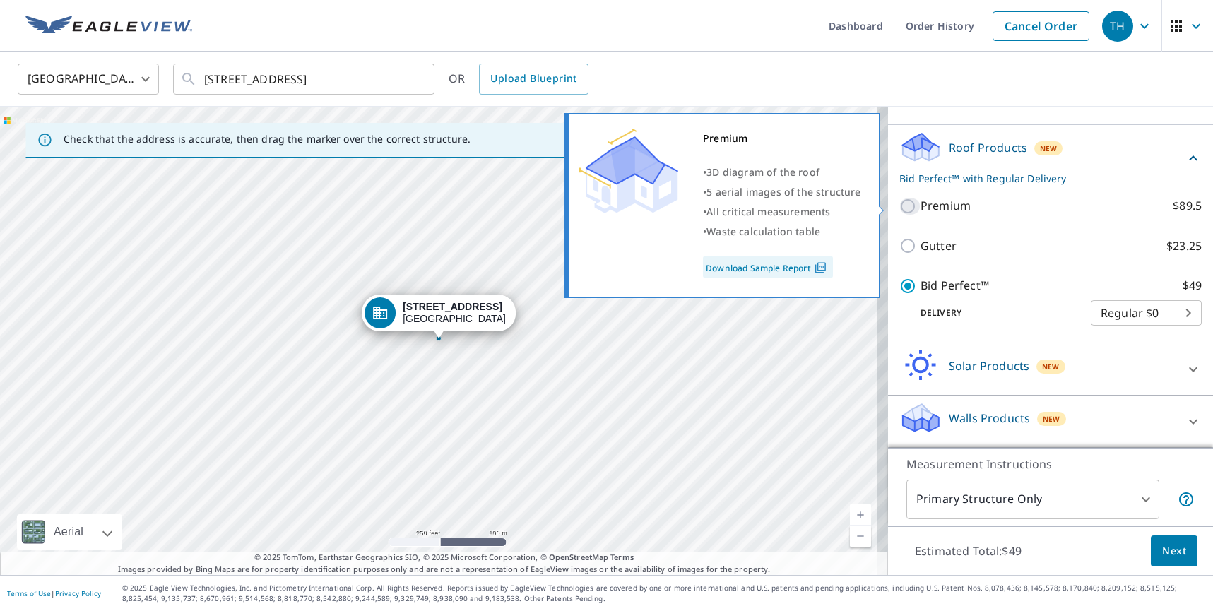
click at [902, 206] on input "Premium $89.5" at bounding box center [909, 206] width 21 height 17
checkbox input "true"
checkbox input "false"
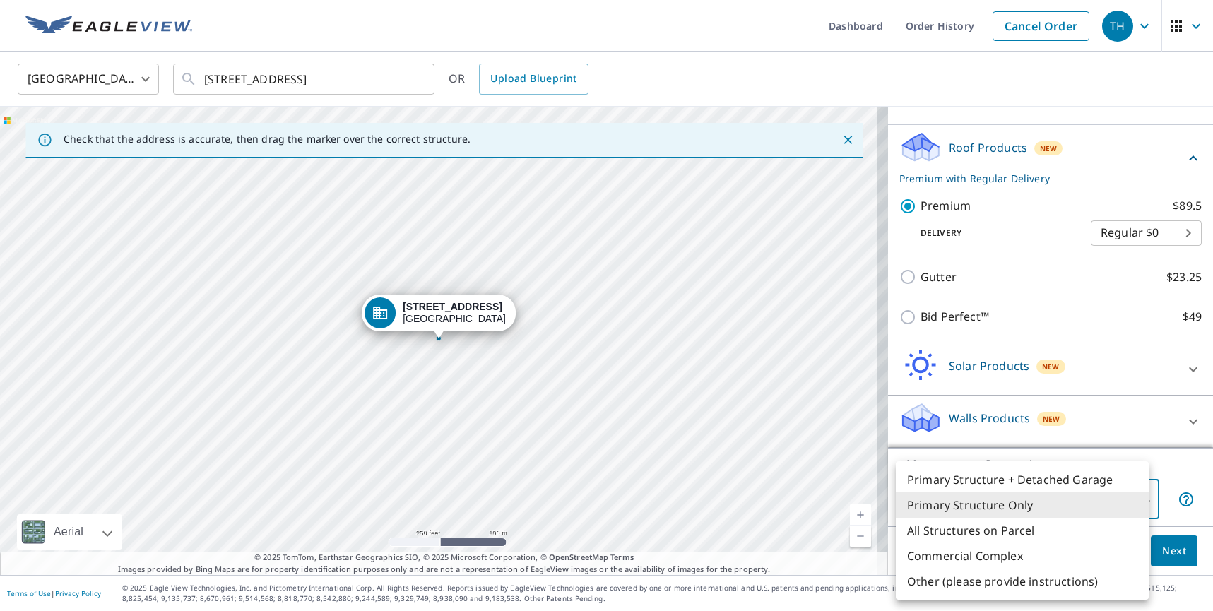
click at [985, 499] on body "TH TH Dashboard Order History Cancel Order TH United States US ​ 750 Tern Point…" at bounding box center [606, 305] width 1213 height 611
click at [1110, 220] on div at bounding box center [606, 305] width 1213 height 611
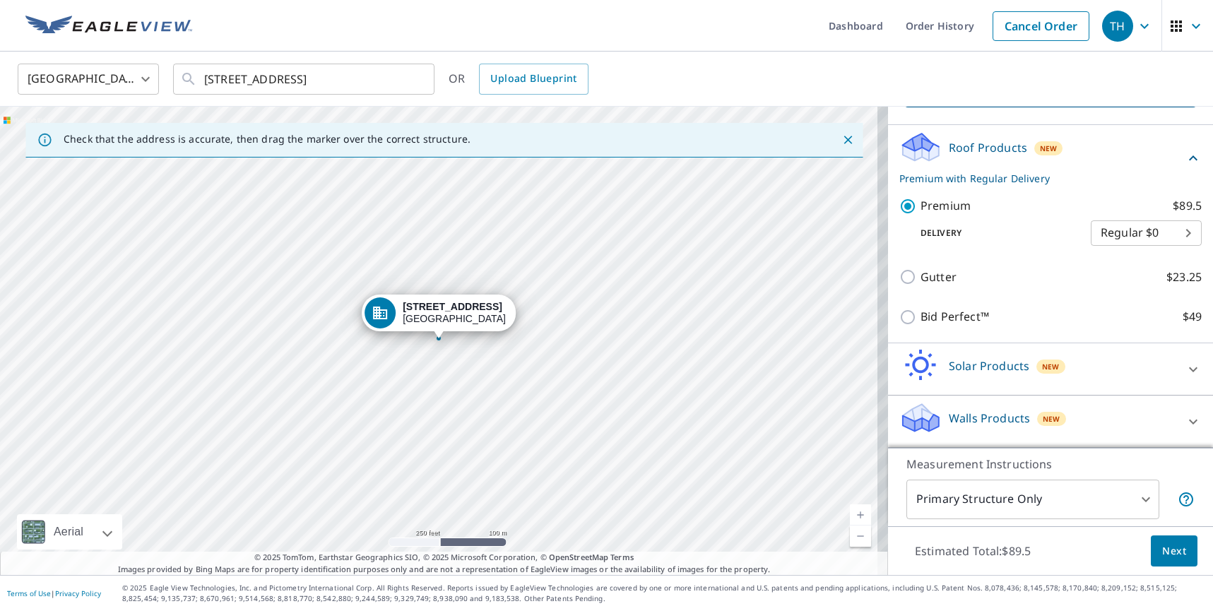
click at [1108, 230] on body "TH TH Dashboard Order History Cancel Order TH United States US ​ 750 Tern Point…" at bounding box center [606, 305] width 1213 height 611
click at [1032, 249] on div at bounding box center [606, 305] width 1213 height 611
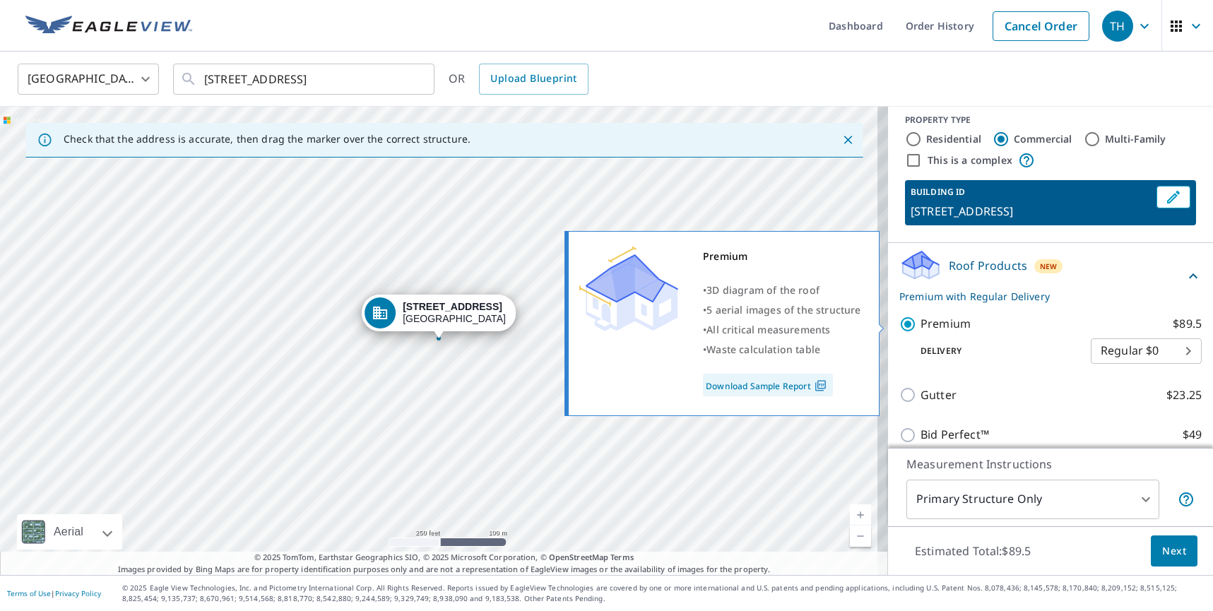
scroll to position [0, 0]
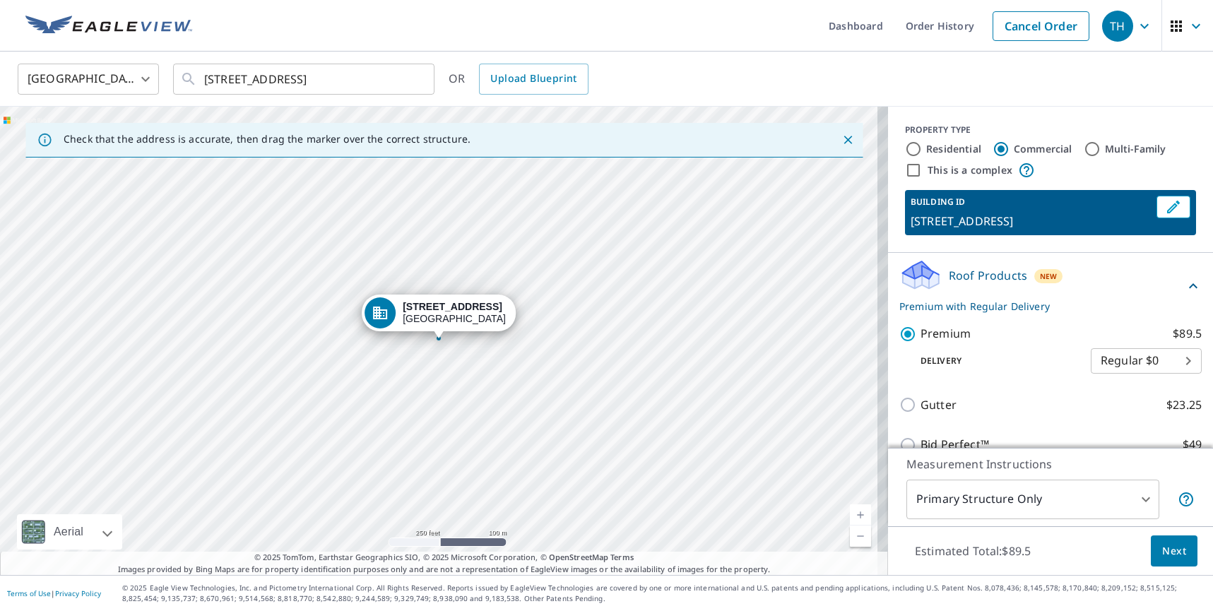
click at [1019, 165] on icon at bounding box center [1026, 170] width 14 height 14
click at [956, 170] on label "This is a complex" at bounding box center [969, 170] width 85 height 14
click at [922, 170] on input "This is a complex" at bounding box center [913, 170] width 17 height 17
checkbox input "true"
type input "4"
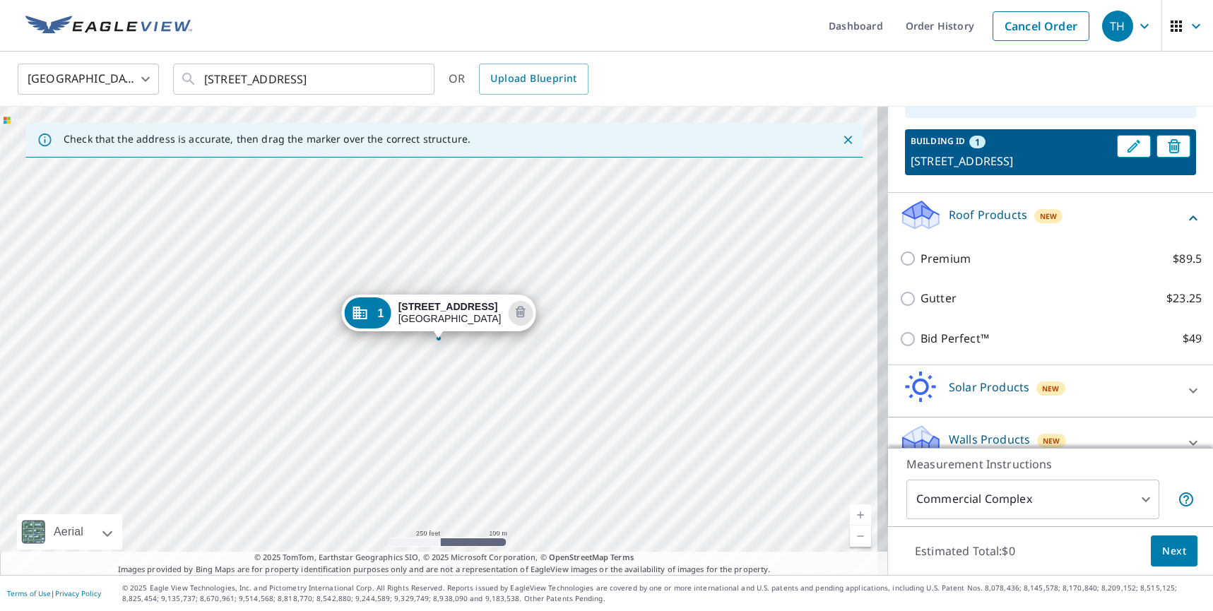
scroll to position [165, 0]
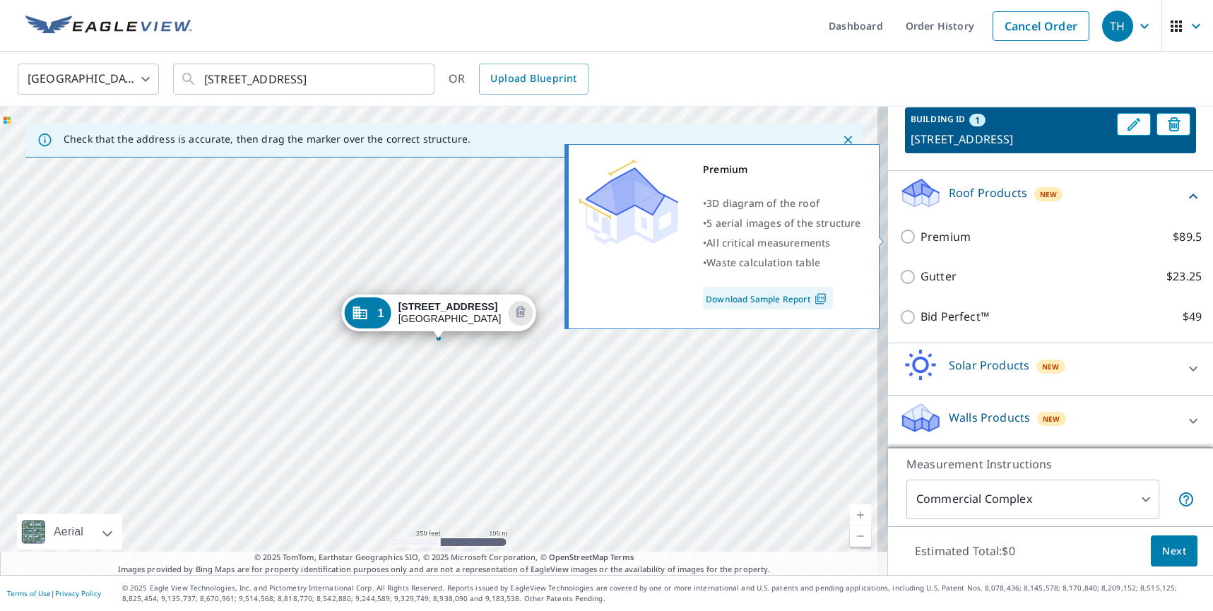
click at [932, 237] on p "Premium" at bounding box center [945, 237] width 50 height 18
click at [920, 237] on input "Premium $89.5" at bounding box center [909, 236] width 21 height 17
checkbox input "true"
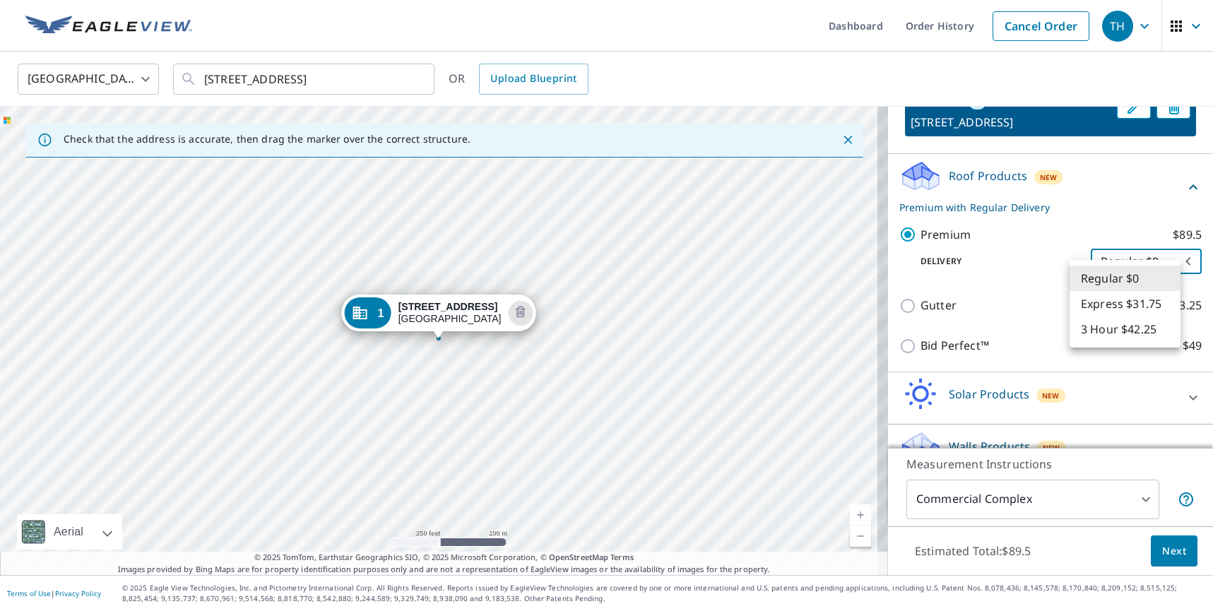
click at [1126, 278] on body "TH TH Dashboard Order History Cancel Order TH United States US ​ 750 Tern Point…" at bounding box center [606, 305] width 1213 height 611
click at [1060, 268] on div at bounding box center [606, 305] width 1213 height 611
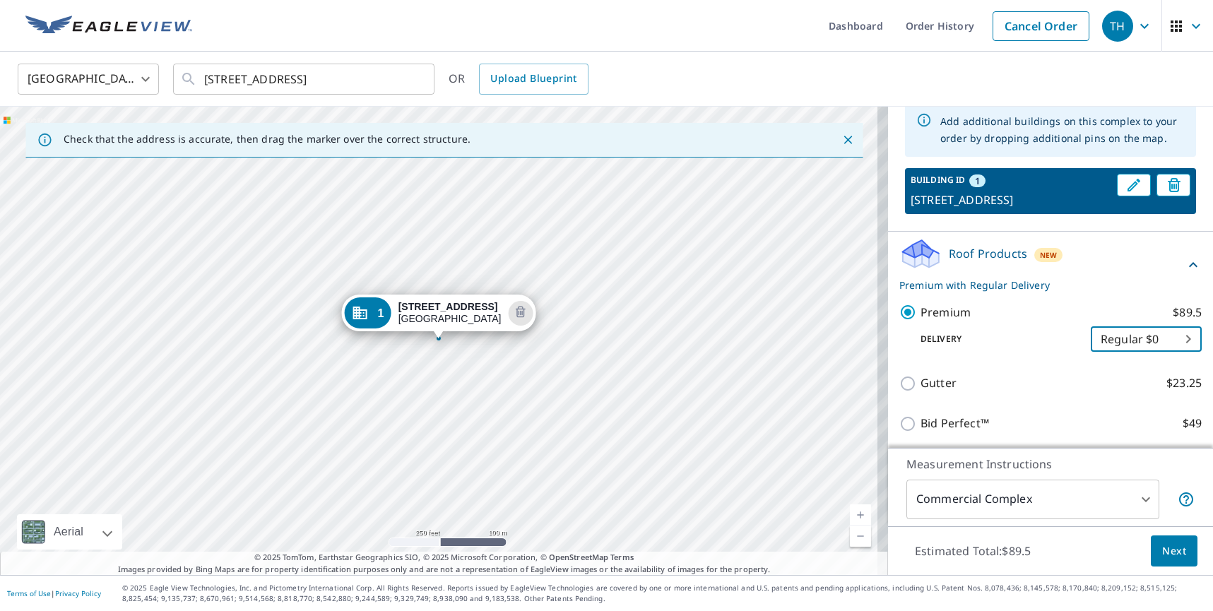
scroll to position [0, 0]
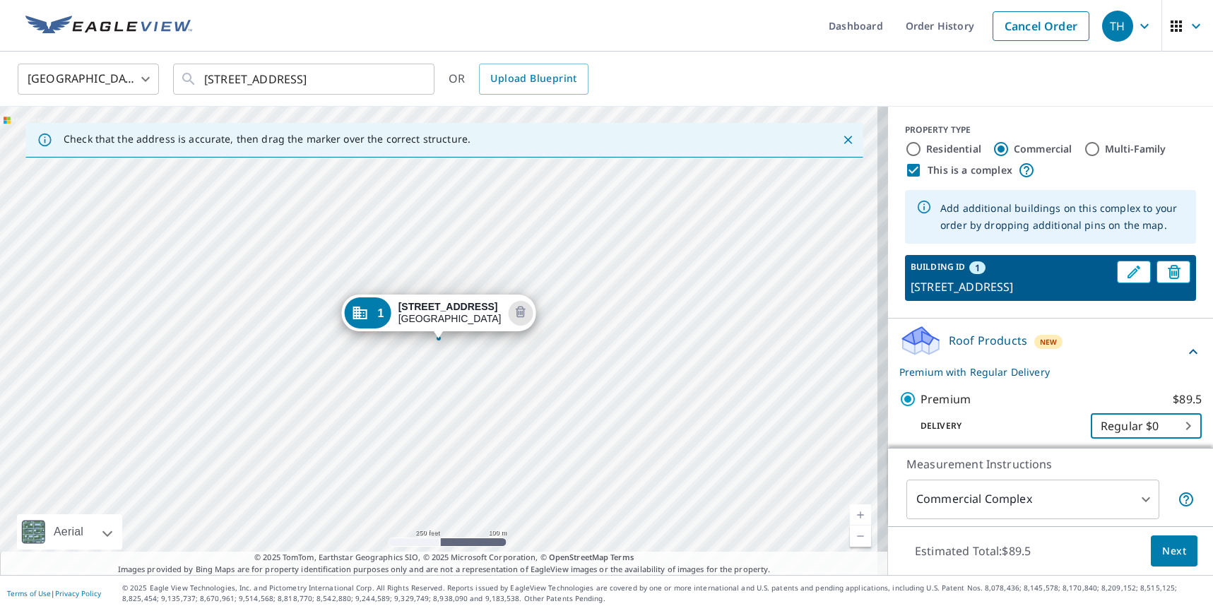
click at [949, 144] on label "Residential" at bounding box center [953, 149] width 55 height 14
click at [922, 144] on input "Residential" at bounding box center [913, 149] width 17 height 17
radio input "true"
type input "1"
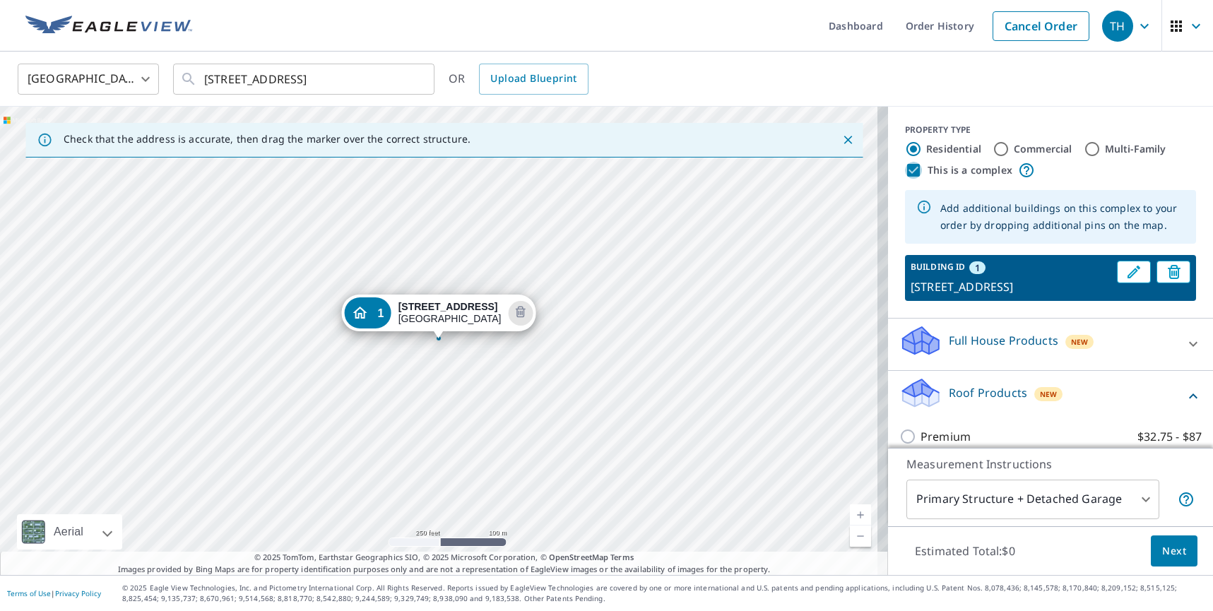
click at [905, 170] on input "This is a complex" at bounding box center [913, 170] width 17 height 17
checkbox input "false"
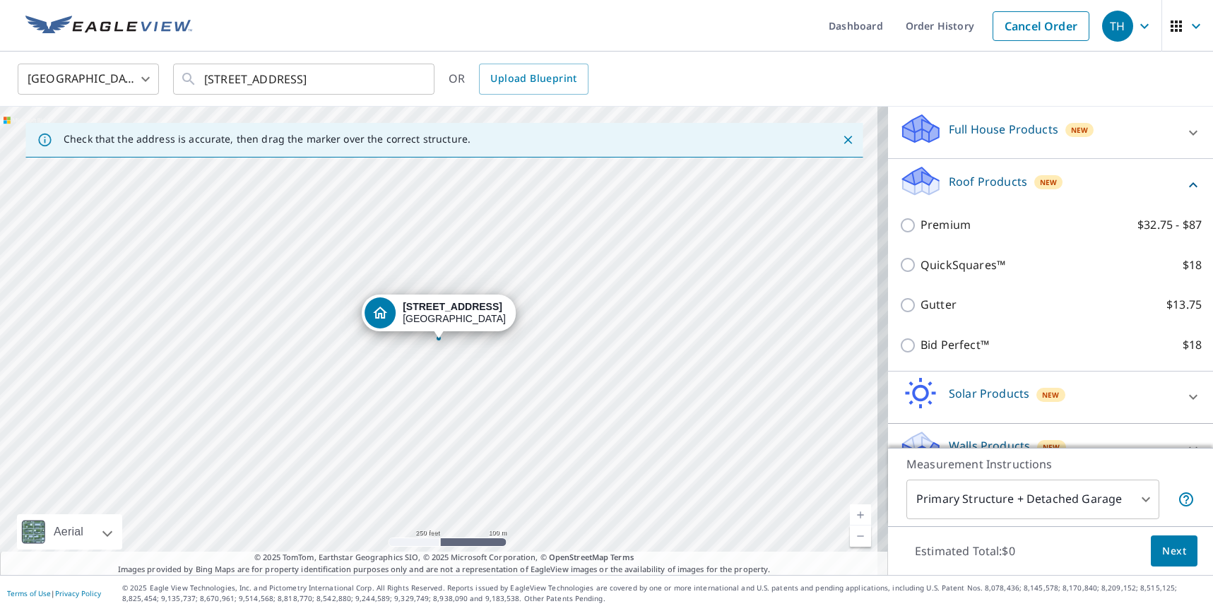
scroll to position [174, 0]
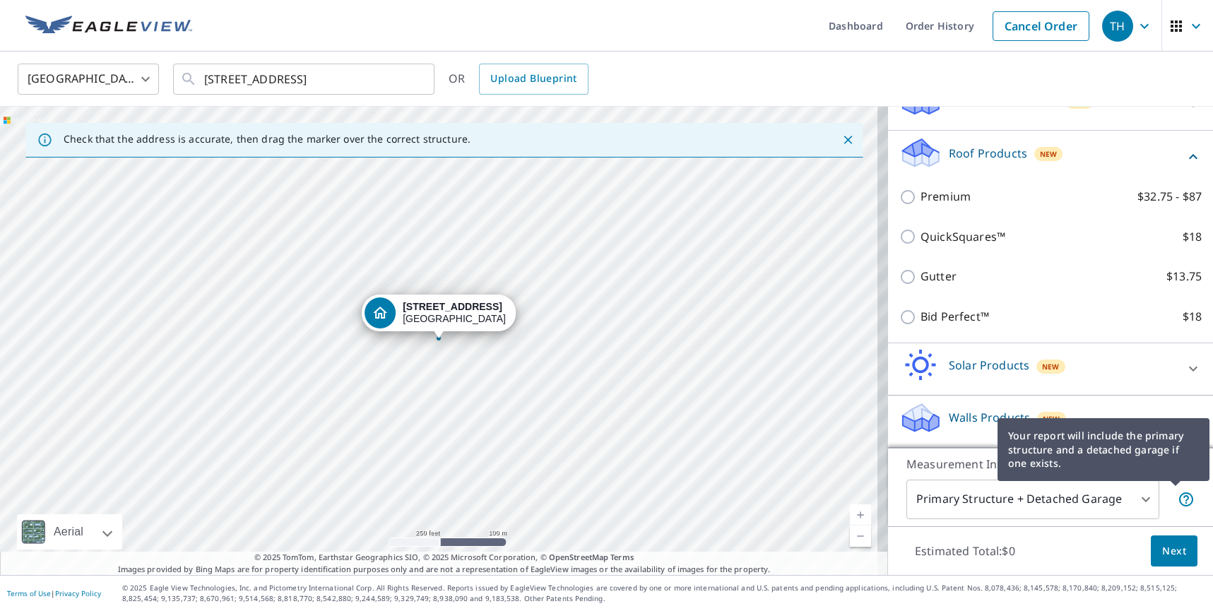
click at [1177, 499] on icon at bounding box center [1185, 499] width 17 height 17
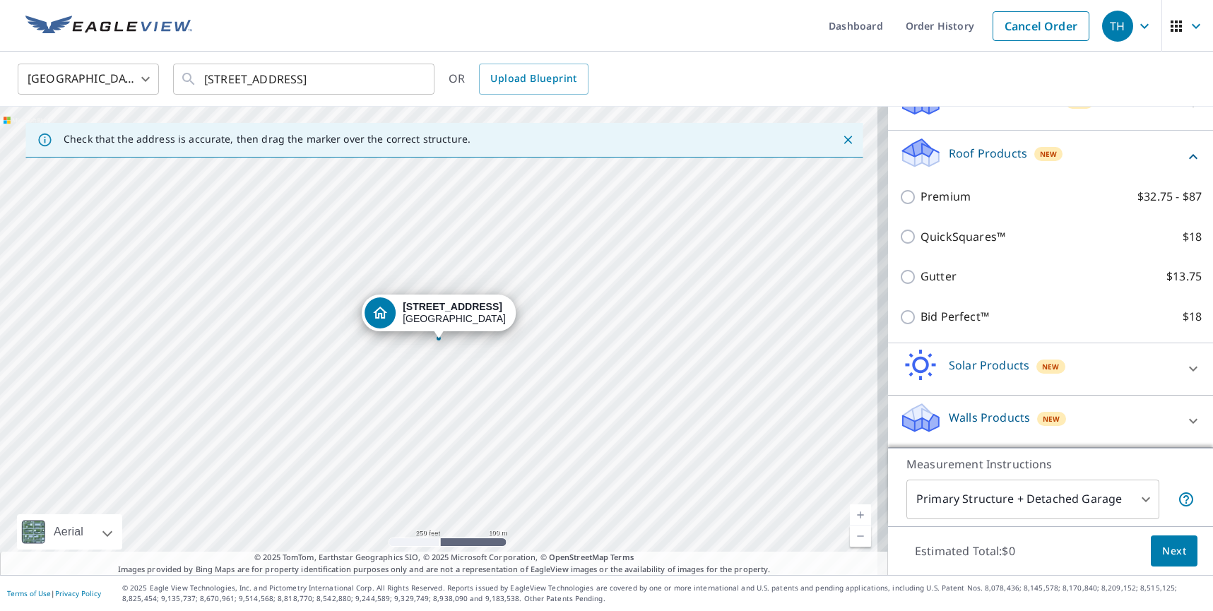
click at [1064, 567] on div "Estimated Total: $0 Next" at bounding box center [1050, 550] width 325 height 49
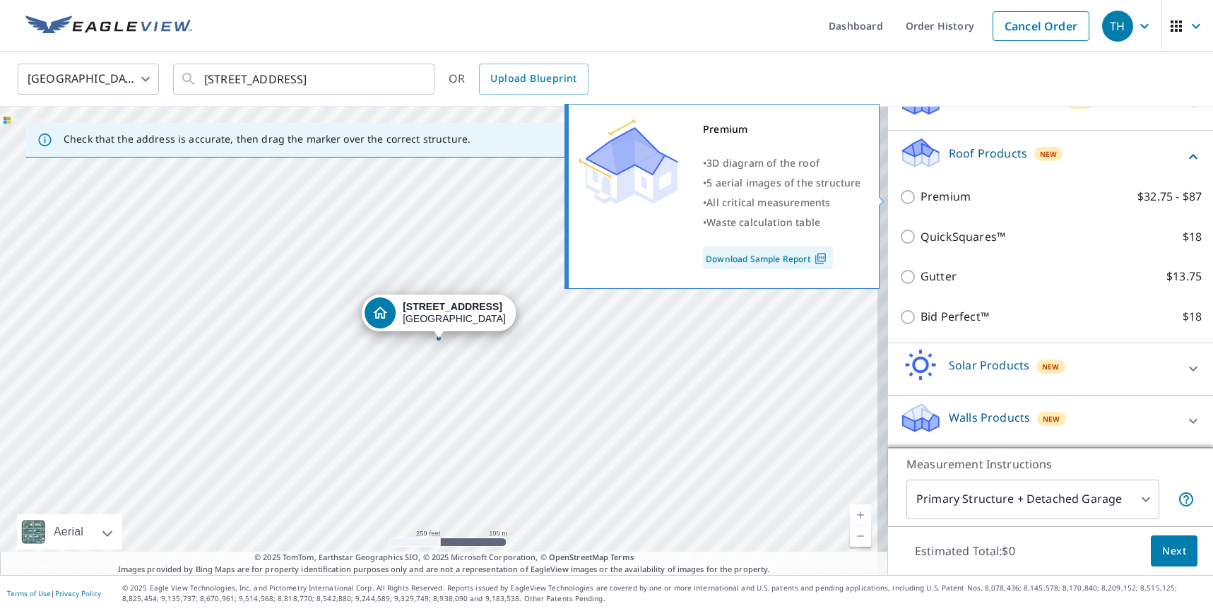
click at [922, 201] on p "Premium" at bounding box center [945, 197] width 50 height 18
click at [920, 201] on input "Premium $32.75 - $87" at bounding box center [909, 197] width 21 height 17
checkbox input "true"
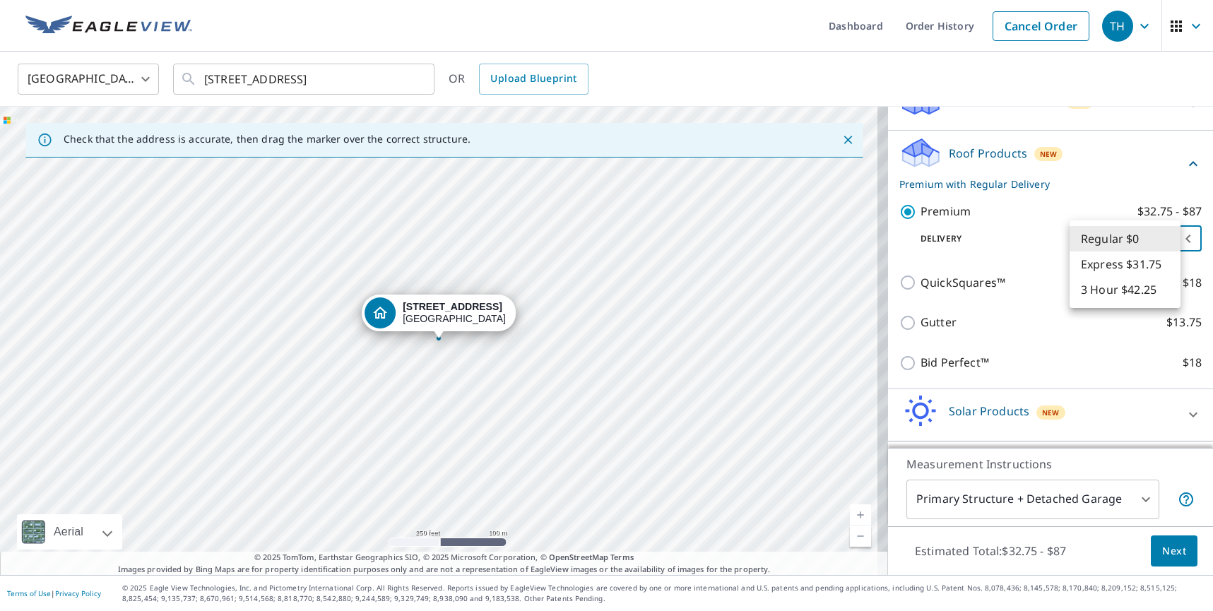
click at [1158, 238] on body "TH TH Dashboard Order History Cancel Order TH United States US ​ 750 Tern Point…" at bounding box center [606, 305] width 1213 height 611
drag, startPoint x: 1196, startPoint y: 340, endPoint x: 1201, endPoint y: 395, distance: 55.3
click at [1201, 395] on div at bounding box center [606, 305] width 1213 height 611
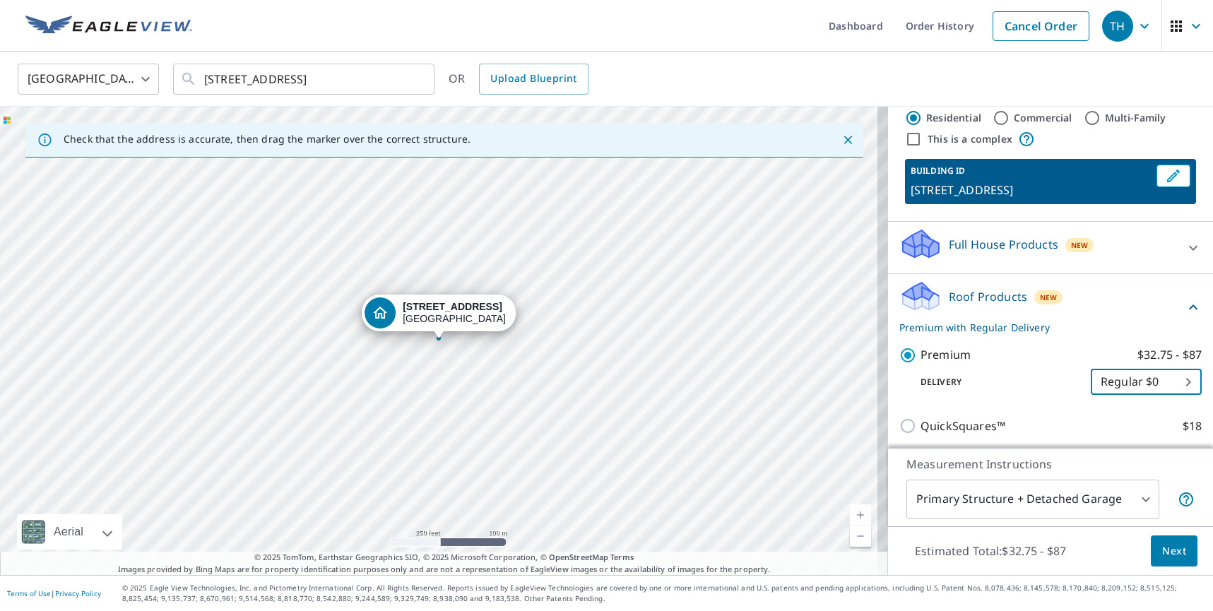
scroll to position [0, 0]
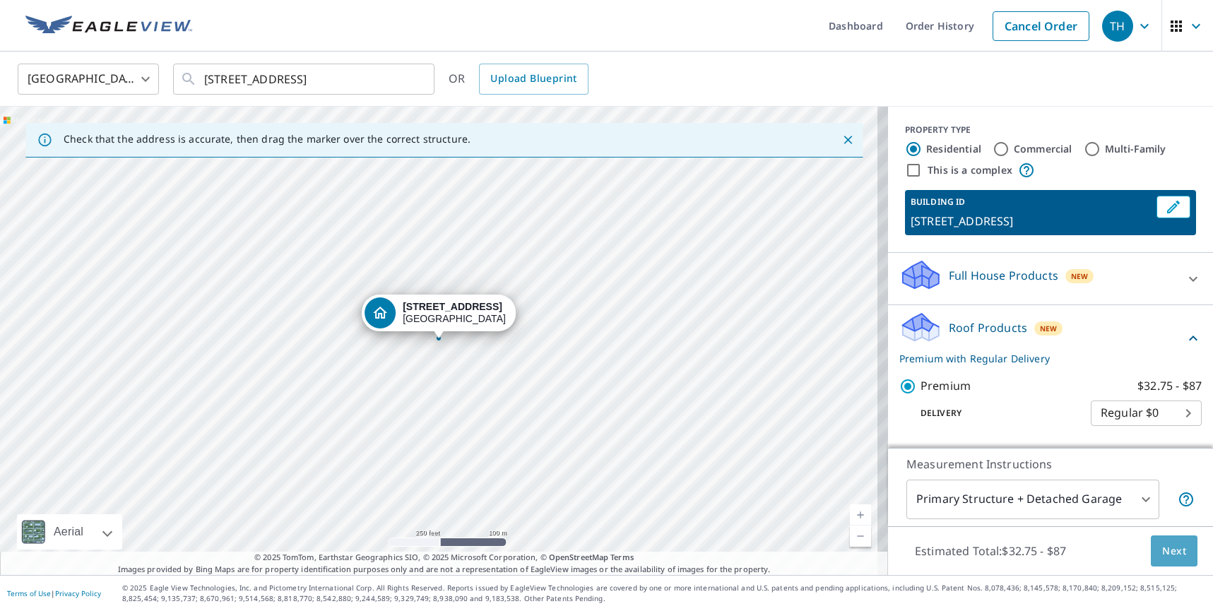
click at [1150, 556] on button "Next" at bounding box center [1173, 551] width 47 height 32
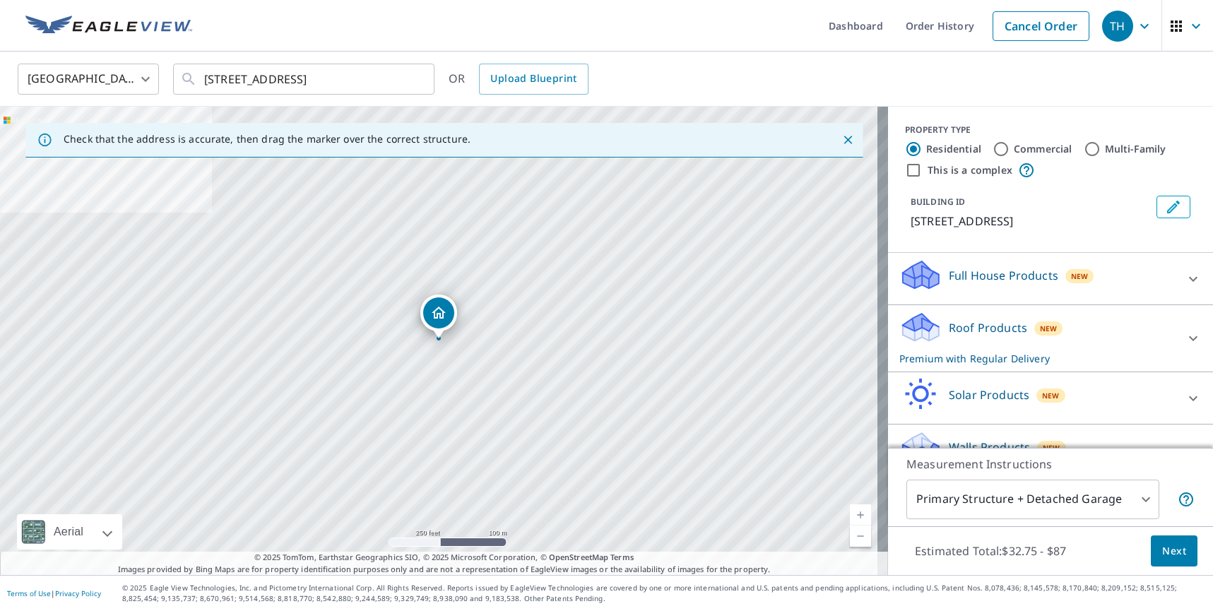
click at [985, 339] on div "Roof Products New Premium with Regular Delivery" at bounding box center [1037, 338] width 277 height 55
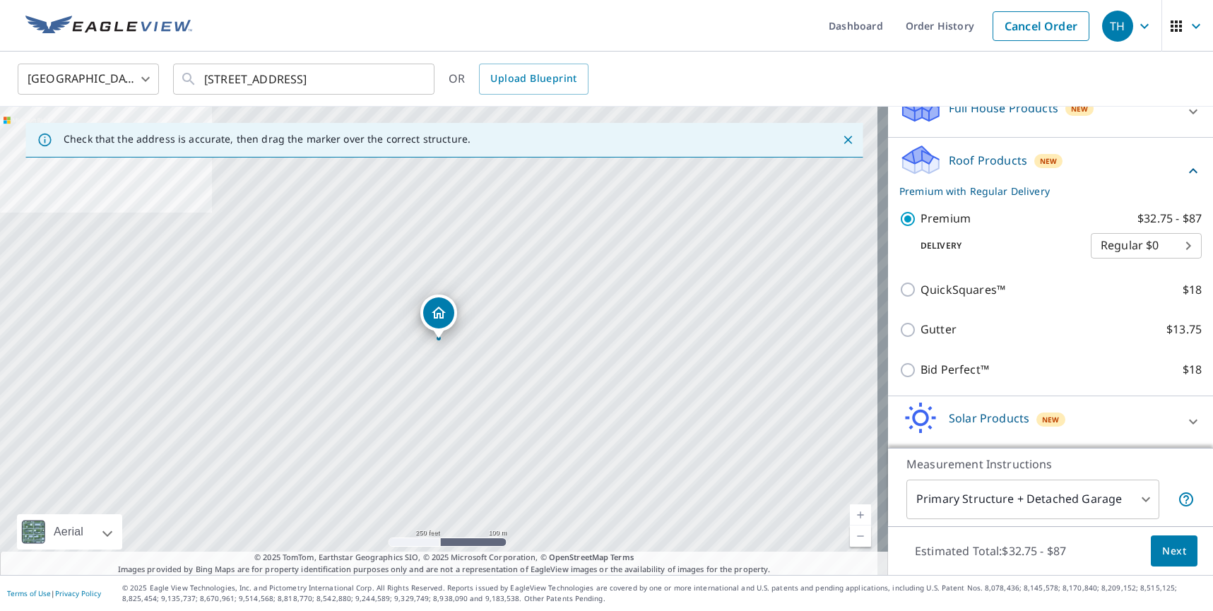
scroll to position [170, 0]
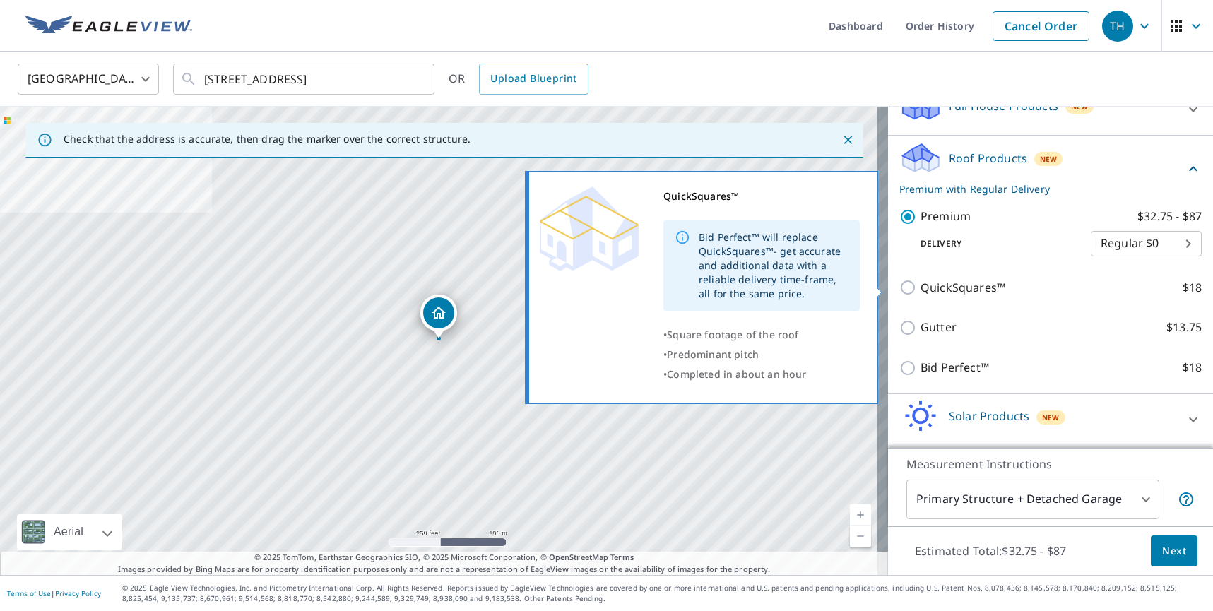
click at [951, 291] on p "QuickSquares™" at bounding box center [962, 288] width 85 height 18
click at [920, 291] on input "QuickSquares™ $18" at bounding box center [909, 287] width 21 height 17
checkbox input "true"
checkbox input "false"
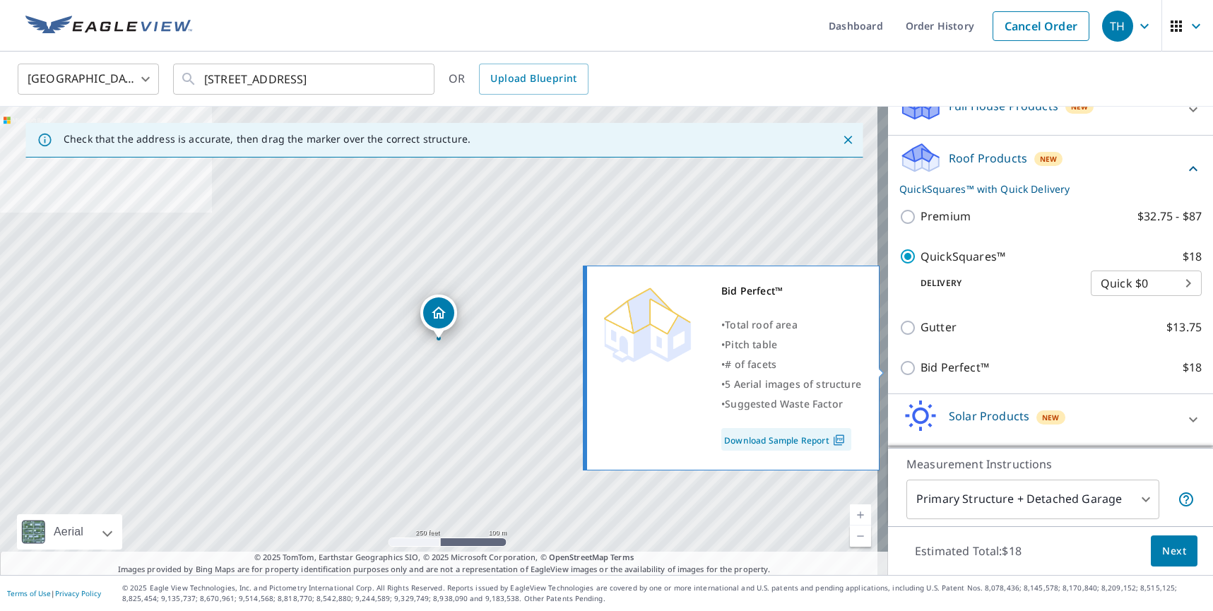
click at [920, 369] on p "Bid Perfect™" at bounding box center [954, 368] width 69 height 18
click at [911, 369] on input "Bid Perfect™ $18" at bounding box center [909, 367] width 21 height 17
checkbox input "true"
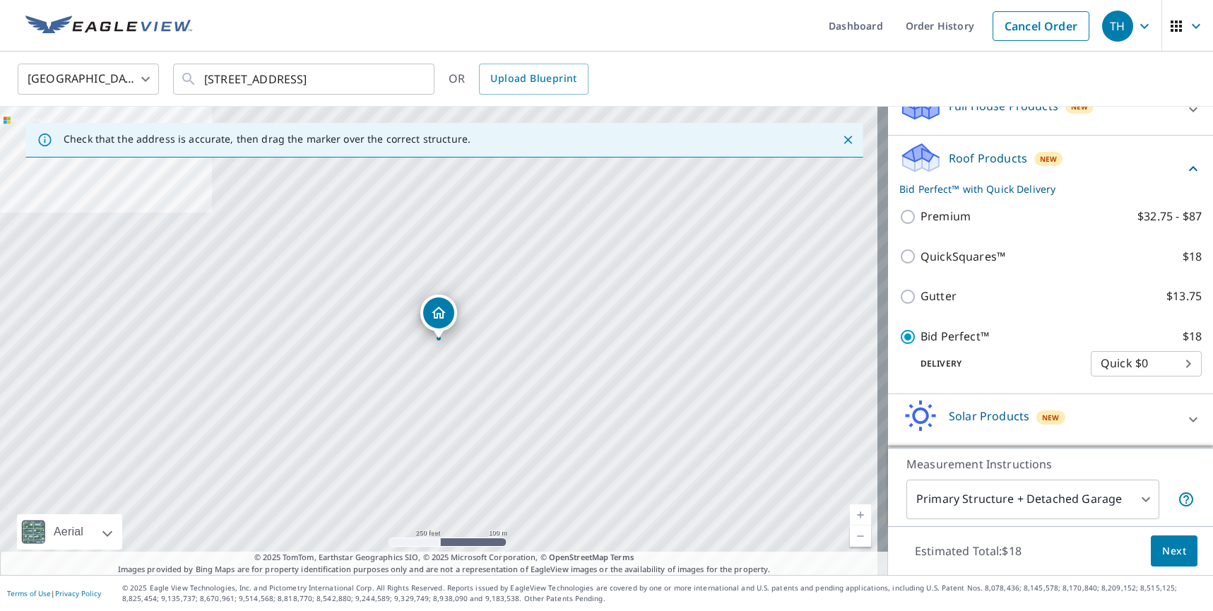
click at [1093, 355] on body "TH TH Dashboard Order History Cancel Order TH United States US ​ 750 Tern Point…" at bounding box center [606, 305] width 1213 height 611
click at [950, 261] on div at bounding box center [606, 305] width 1213 height 611
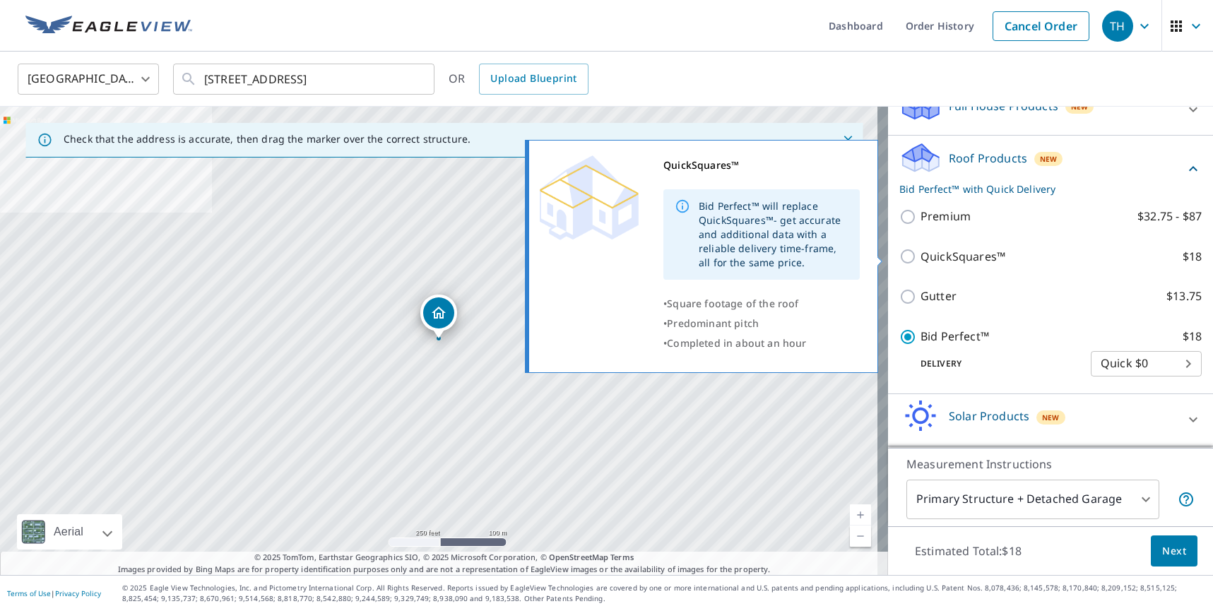
click at [950, 254] on p "QuickSquares™" at bounding box center [962, 257] width 85 height 18
click at [920, 254] on input "QuickSquares™ $18" at bounding box center [909, 256] width 21 height 17
checkbox input "true"
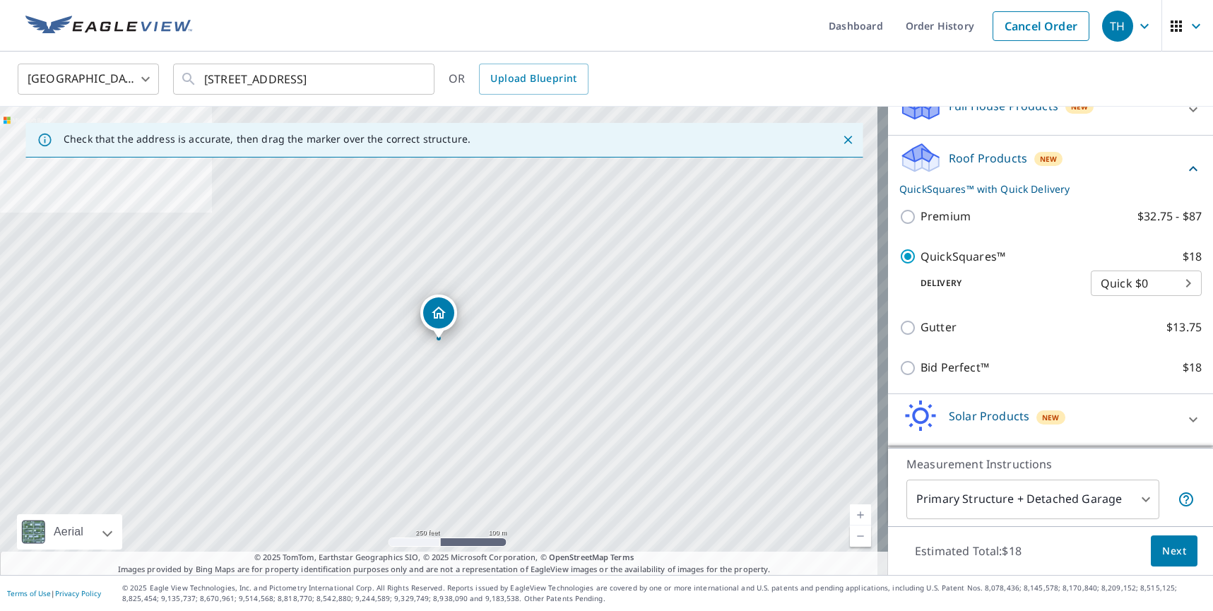
click at [1098, 287] on body "TH TH Dashboard Order History Cancel Order TH United States US ​ 750 Tern Point…" at bounding box center [606, 305] width 1213 height 611
click at [1097, 287] on li "Quick $0" at bounding box center [1124, 282] width 111 height 25
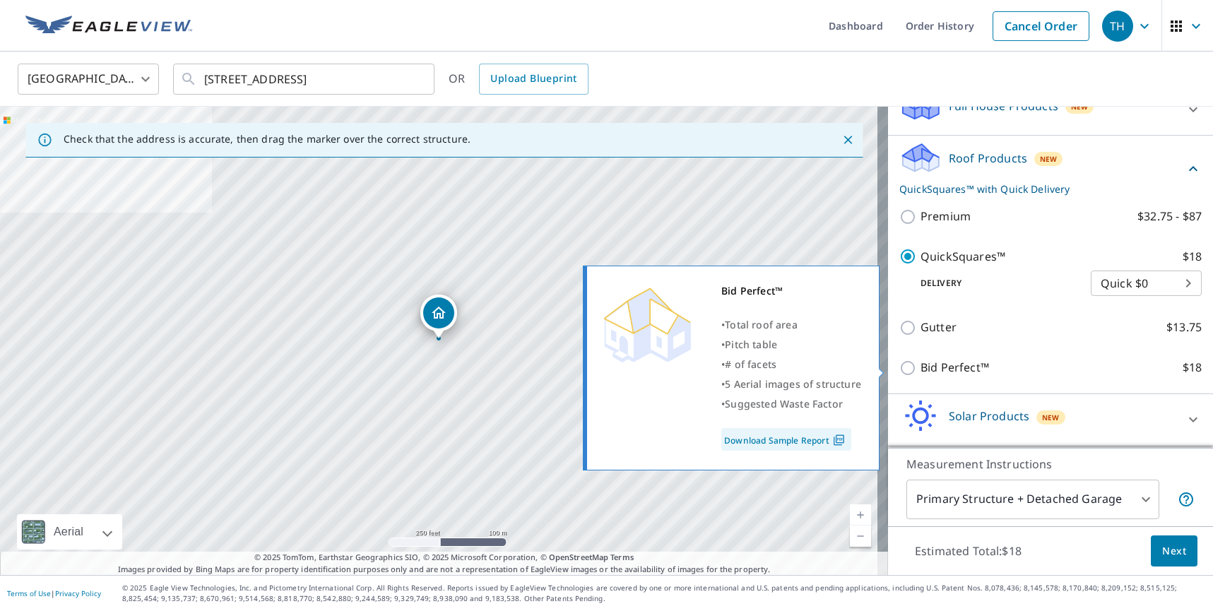
click at [941, 372] on p "Bid Perfect™" at bounding box center [954, 368] width 69 height 18
click at [920, 372] on input "Bid Perfect™ $18" at bounding box center [909, 367] width 21 height 17
checkbox input "true"
checkbox input "false"
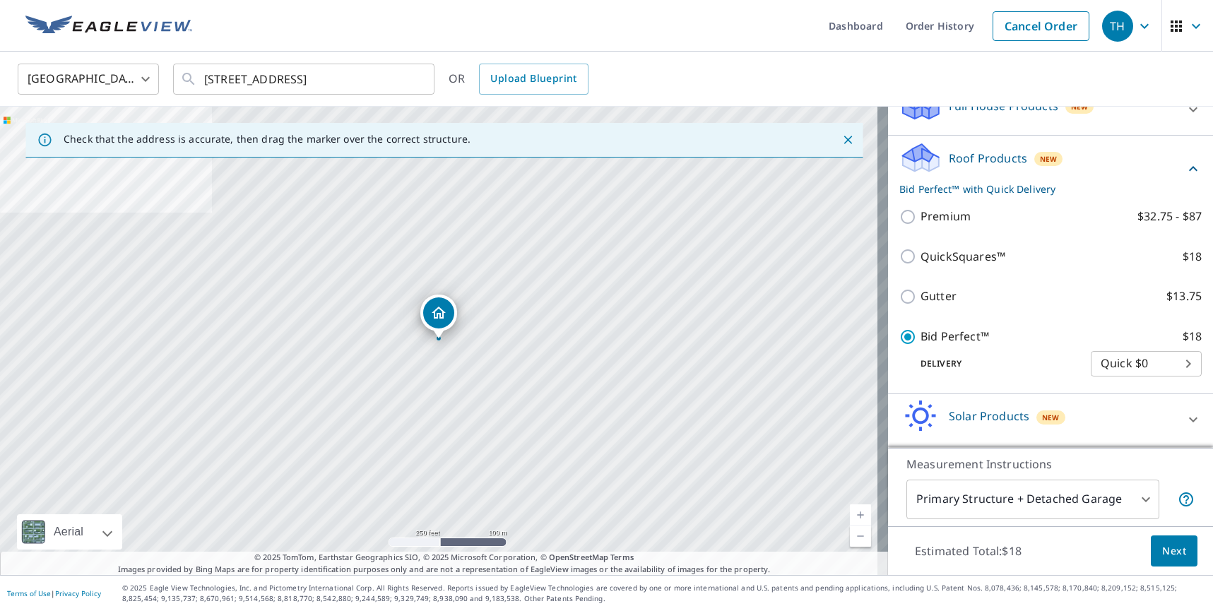
click at [1162, 550] on span "Next" at bounding box center [1174, 551] width 24 height 18
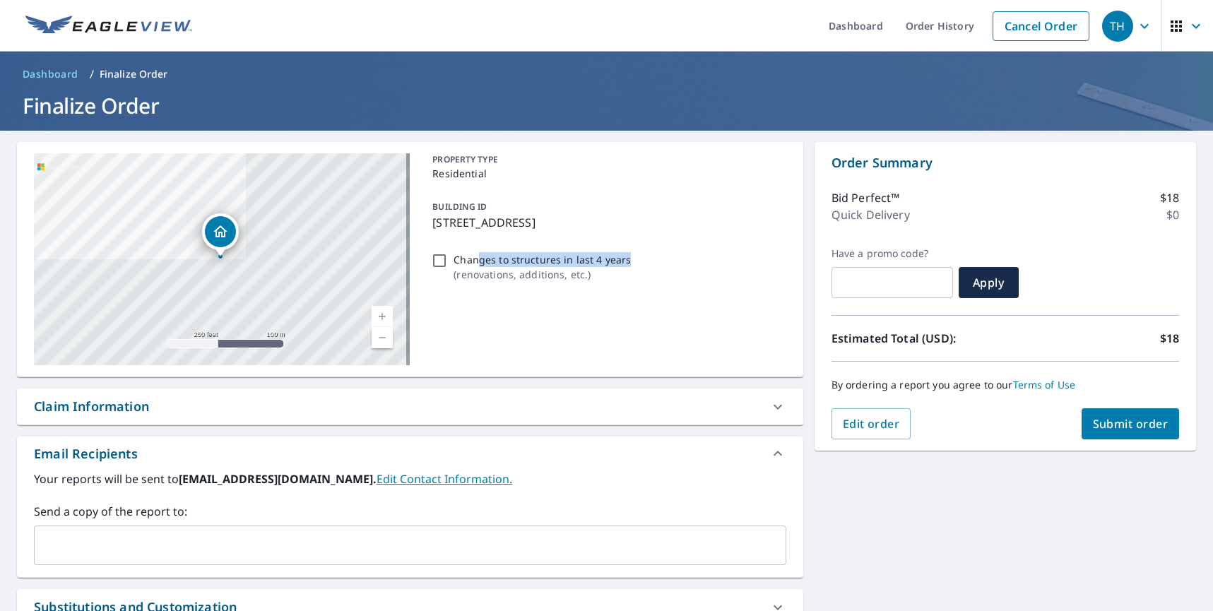
drag, startPoint x: 629, startPoint y: 261, endPoint x: 477, endPoint y: 256, distance: 151.2
click at [477, 256] on div "Changes to structures in last 4 years ( renovations, additions, etc. )" at bounding box center [606, 267] width 359 height 38
drag, startPoint x: 453, startPoint y: 259, endPoint x: 623, endPoint y: 261, distance: 170.2
click at [623, 261] on div "Changes to structures in last 4 years ( renovations, additions, etc. )" at bounding box center [606, 267] width 359 height 38
copy p "Changes to structures in last 4 years"
